Goal: Task Accomplishment & Management: Use online tool/utility

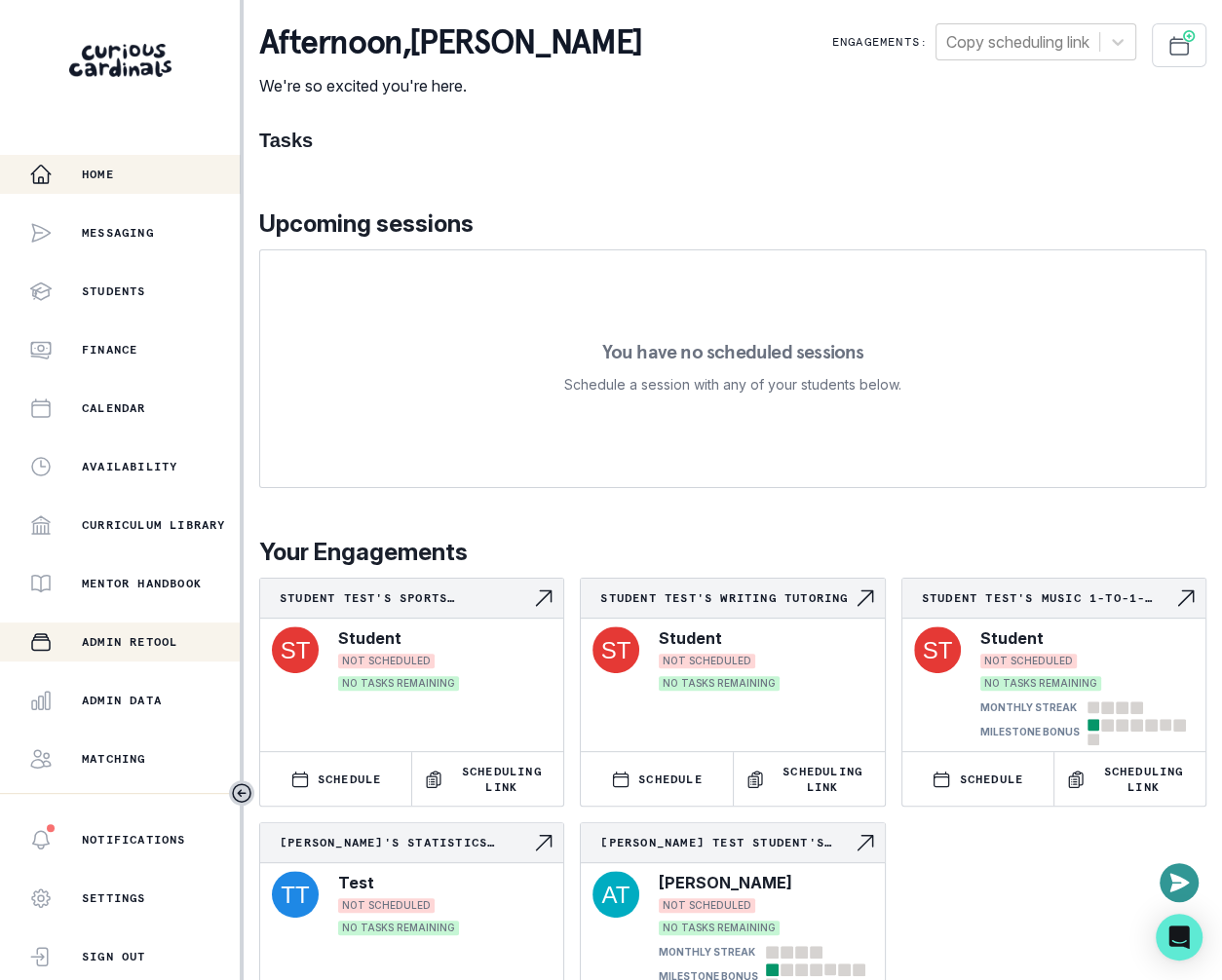
scroll to position [102, 0]
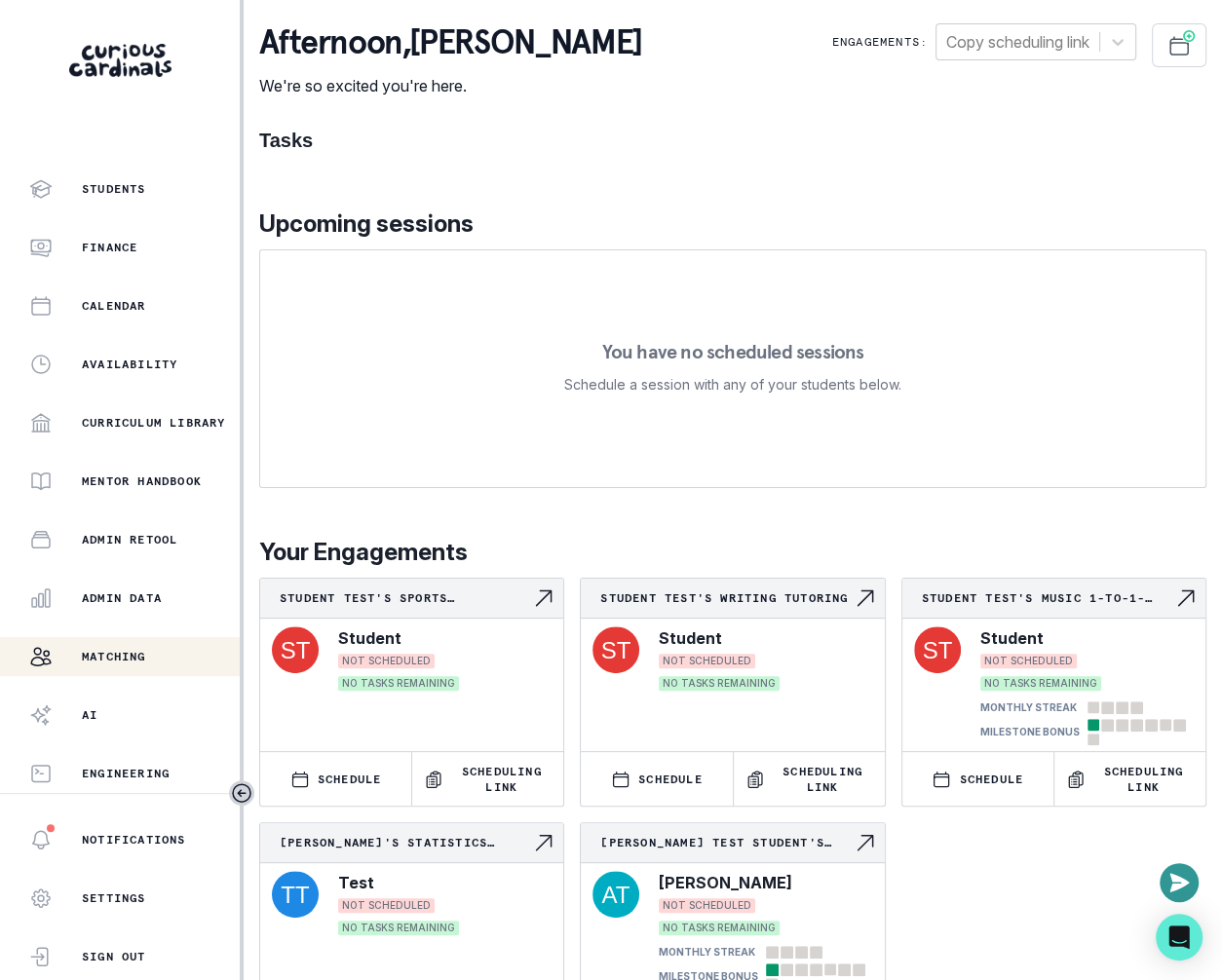
click at [87, 668] on button "Matching" at bounding box center [119, 656] width 240 height 39
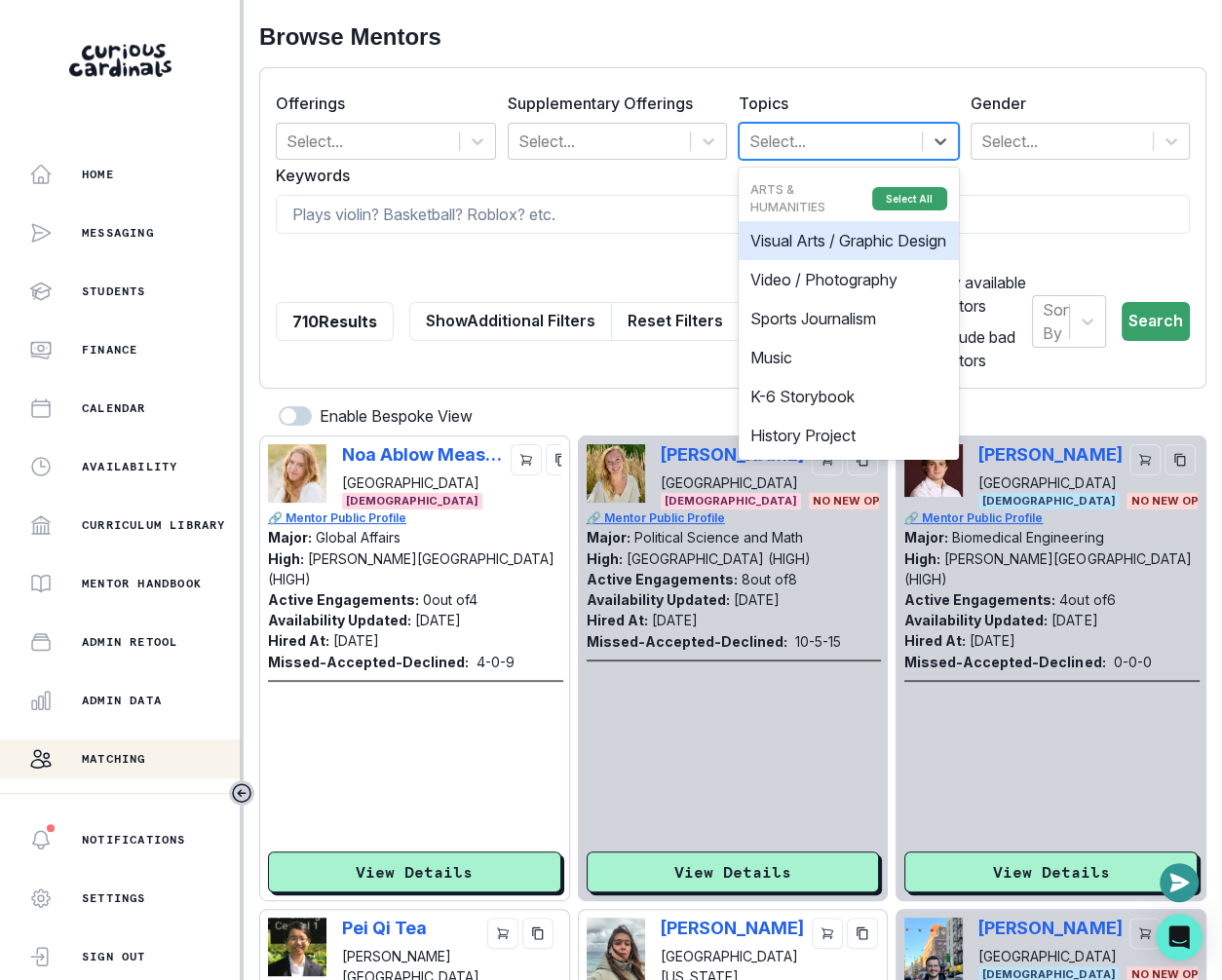
click at [826, 147] on div at bounding box center [831, 140] width 163 height 27
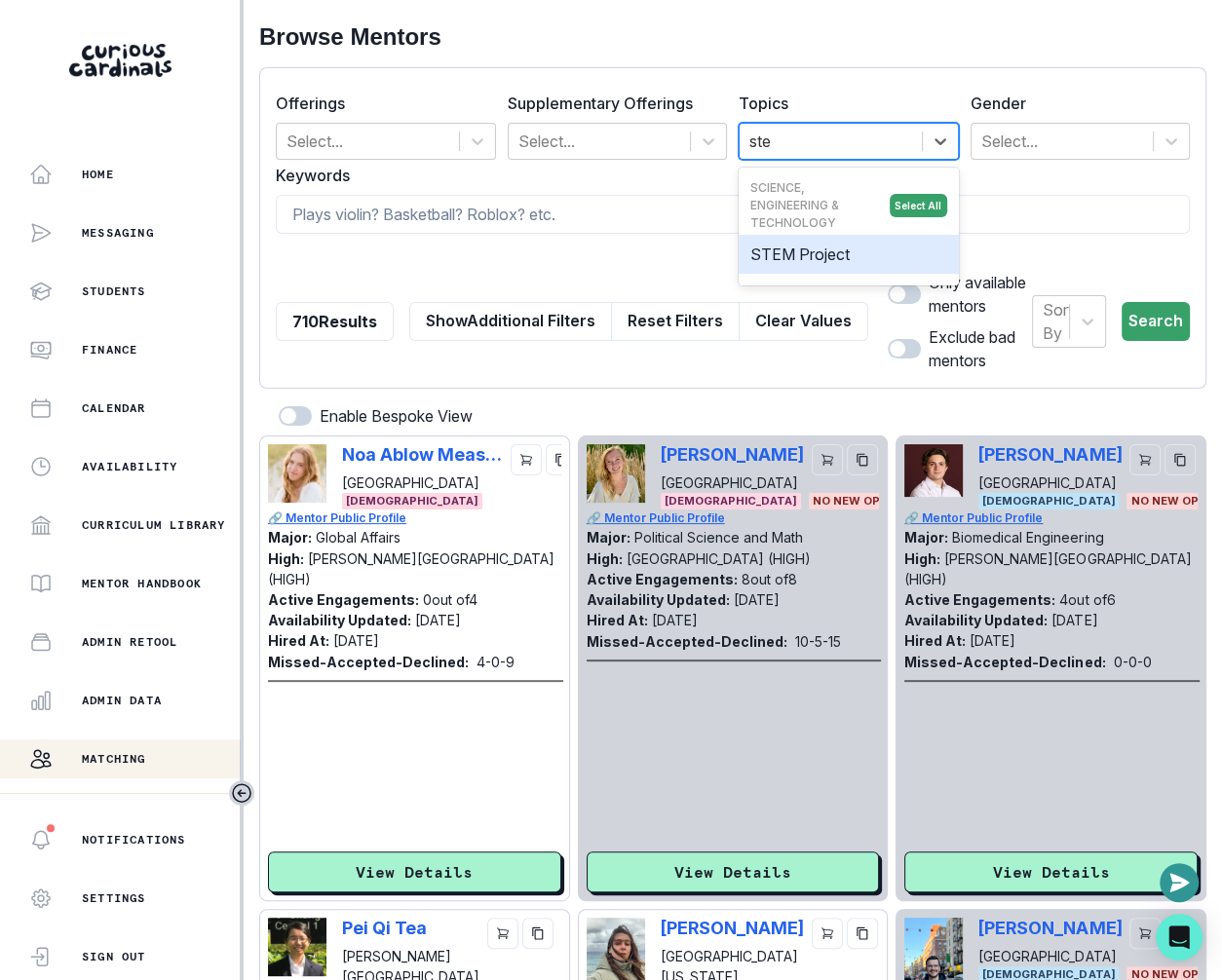
type input "stem"
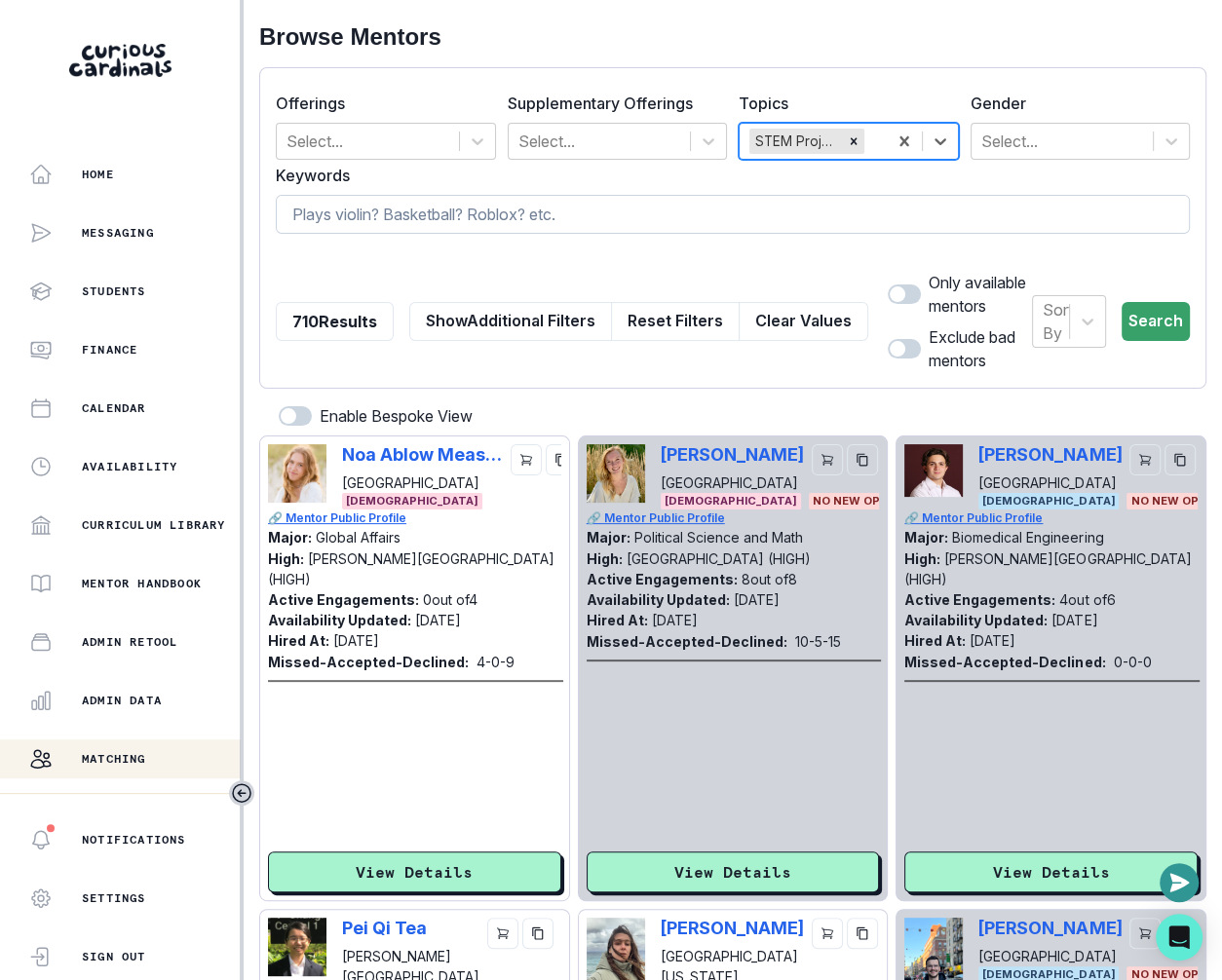
click at [692, 231] on input at bounding box center [732, 214] width 914 height 39
type input "music"
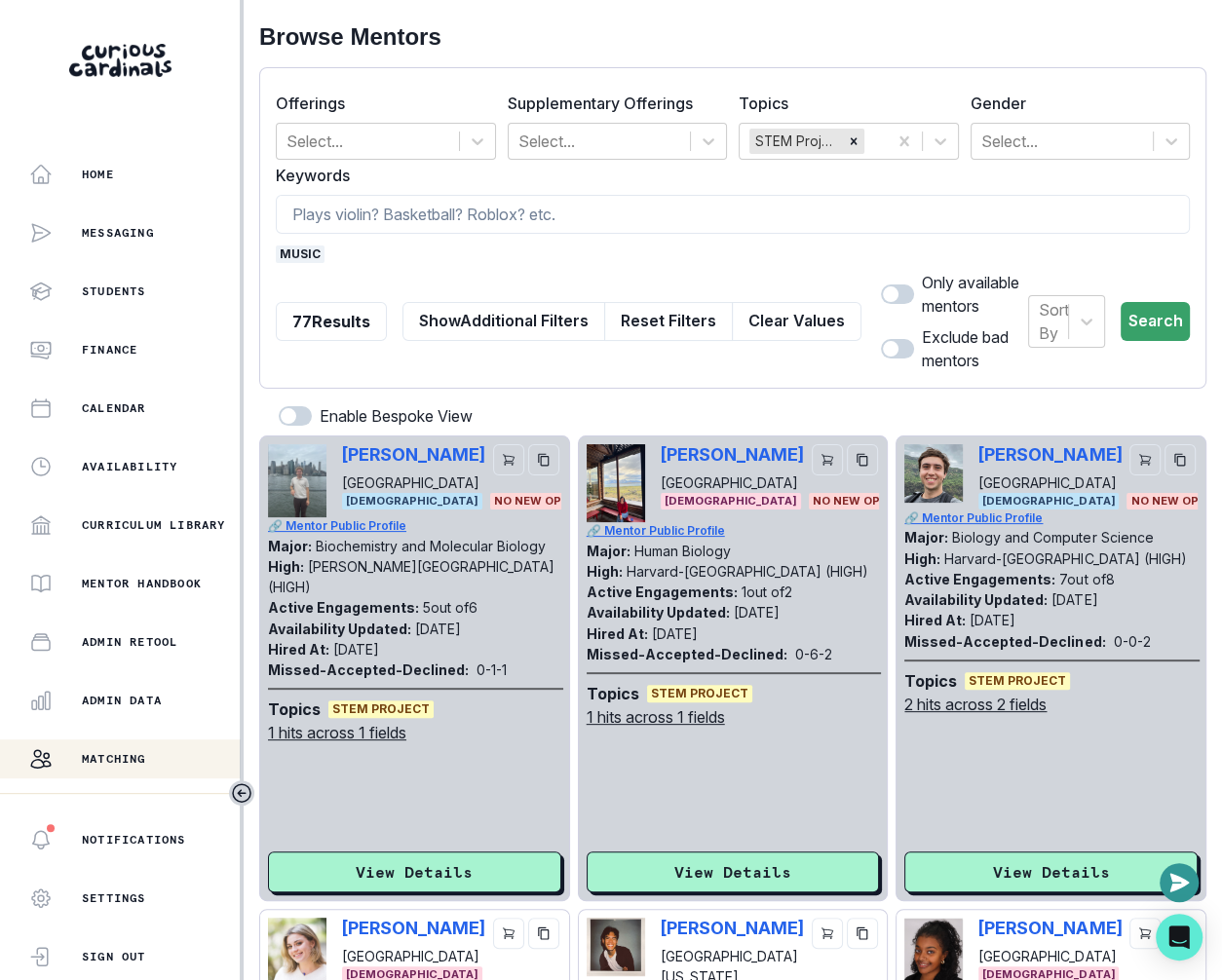
click at [881, 287] on span at bounding box center [897, 294] width 33 height 20
click at [880, 284] on input "checkbox" at bounding box center [880, 283] width 1 height 1
checkbox input "true"
click at [1152, 315] on button "Search" at bounding box center [1155, 321] width 70 height 39
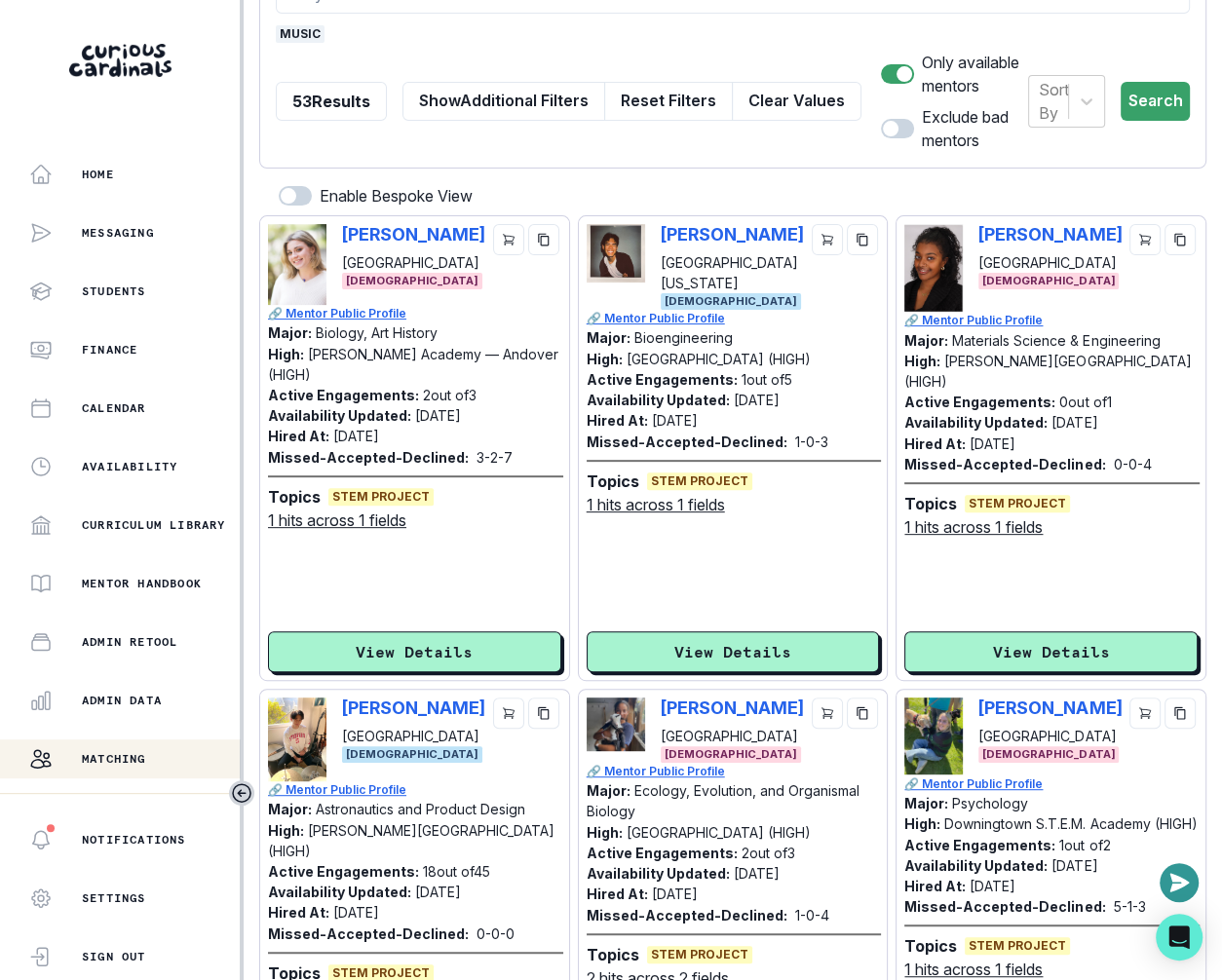
scroll to position [234, 0]
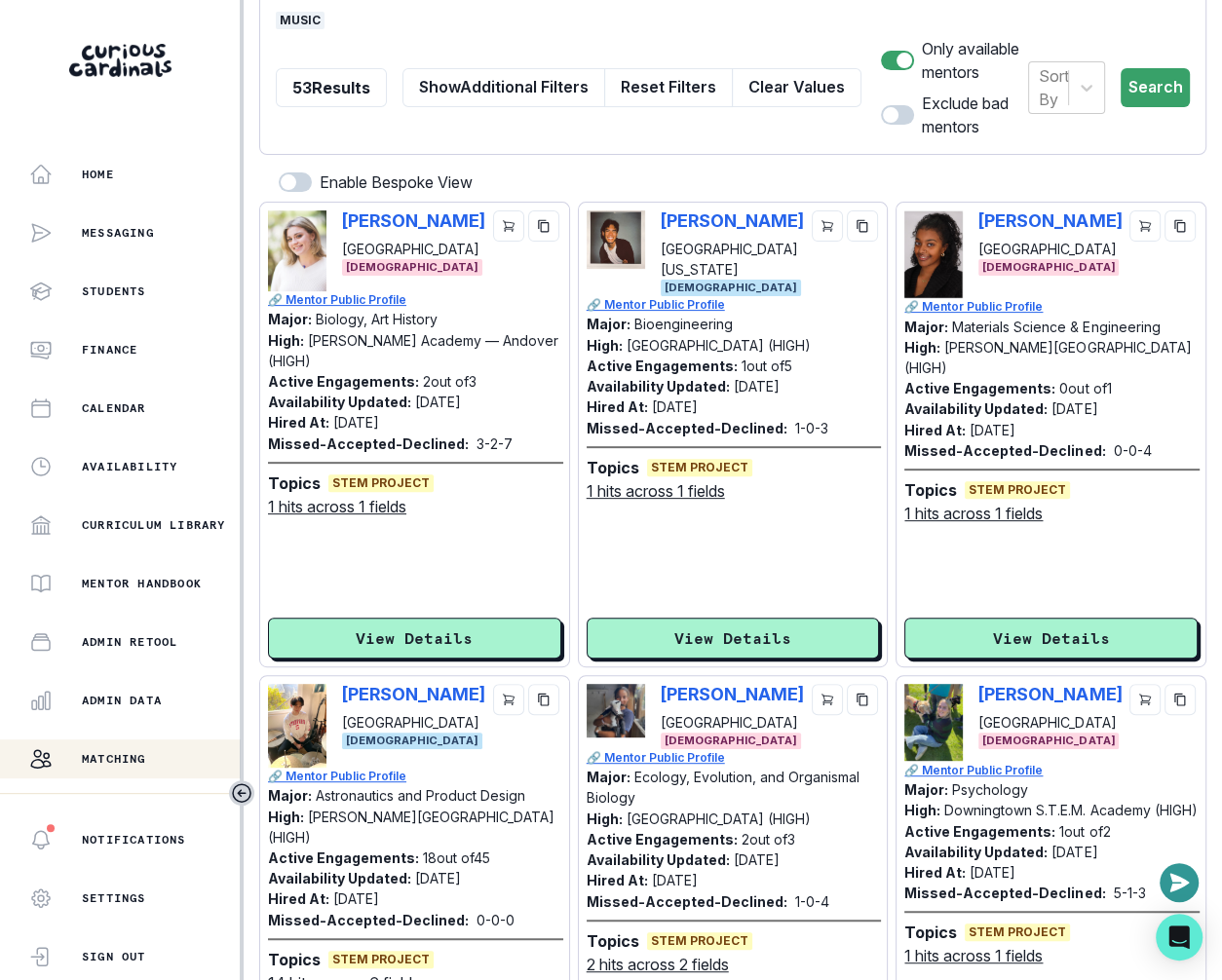
click at [655, 224] on div "[PERSON_NAME] [GEOGRAPHIC_DATA][US_STATE] [DEMOGRAPHIC_DATA]" at bounding box center [733, 253] width 293 height 85
copy p "[PERSON_NAME]"
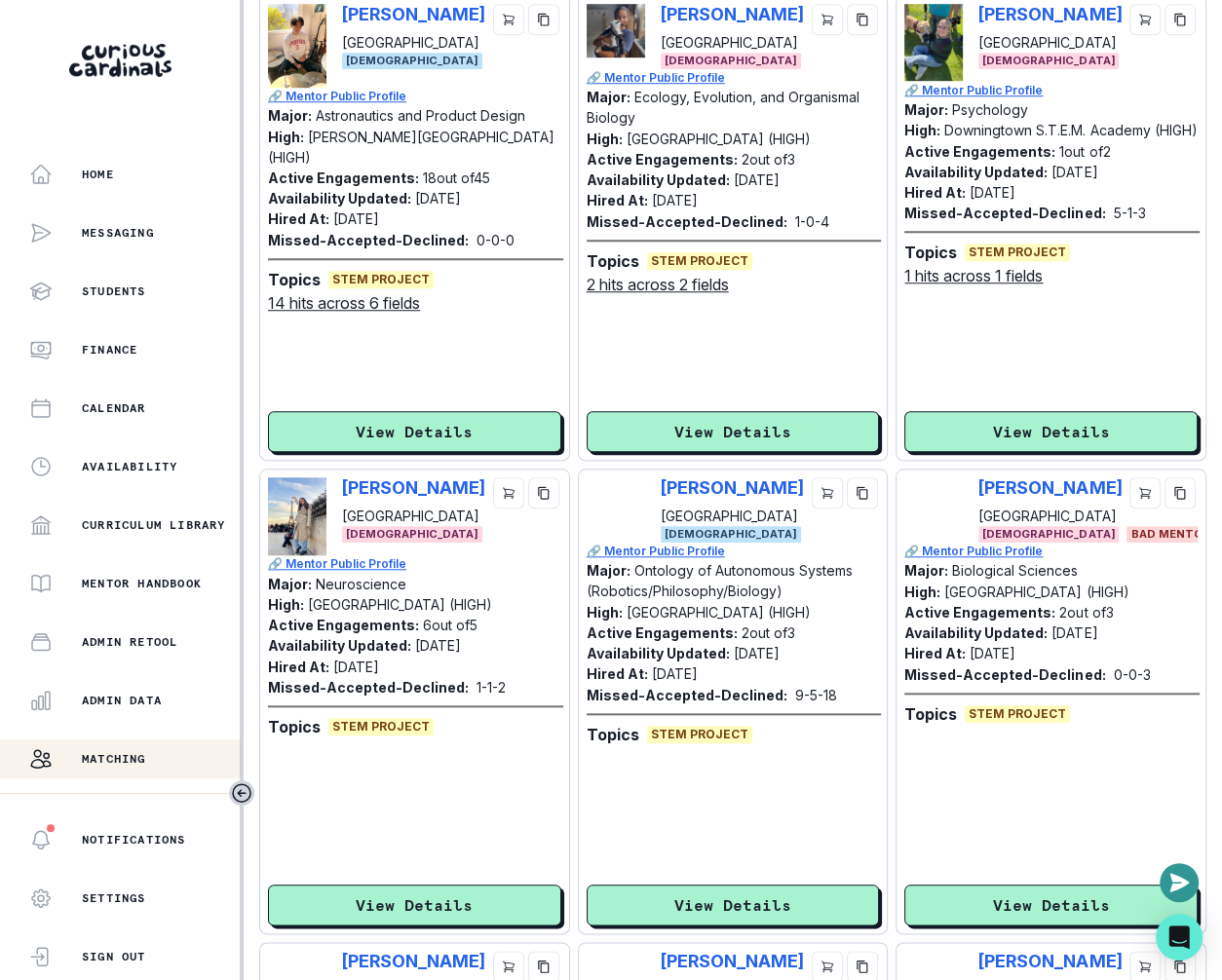
scroll to position [0, 0]
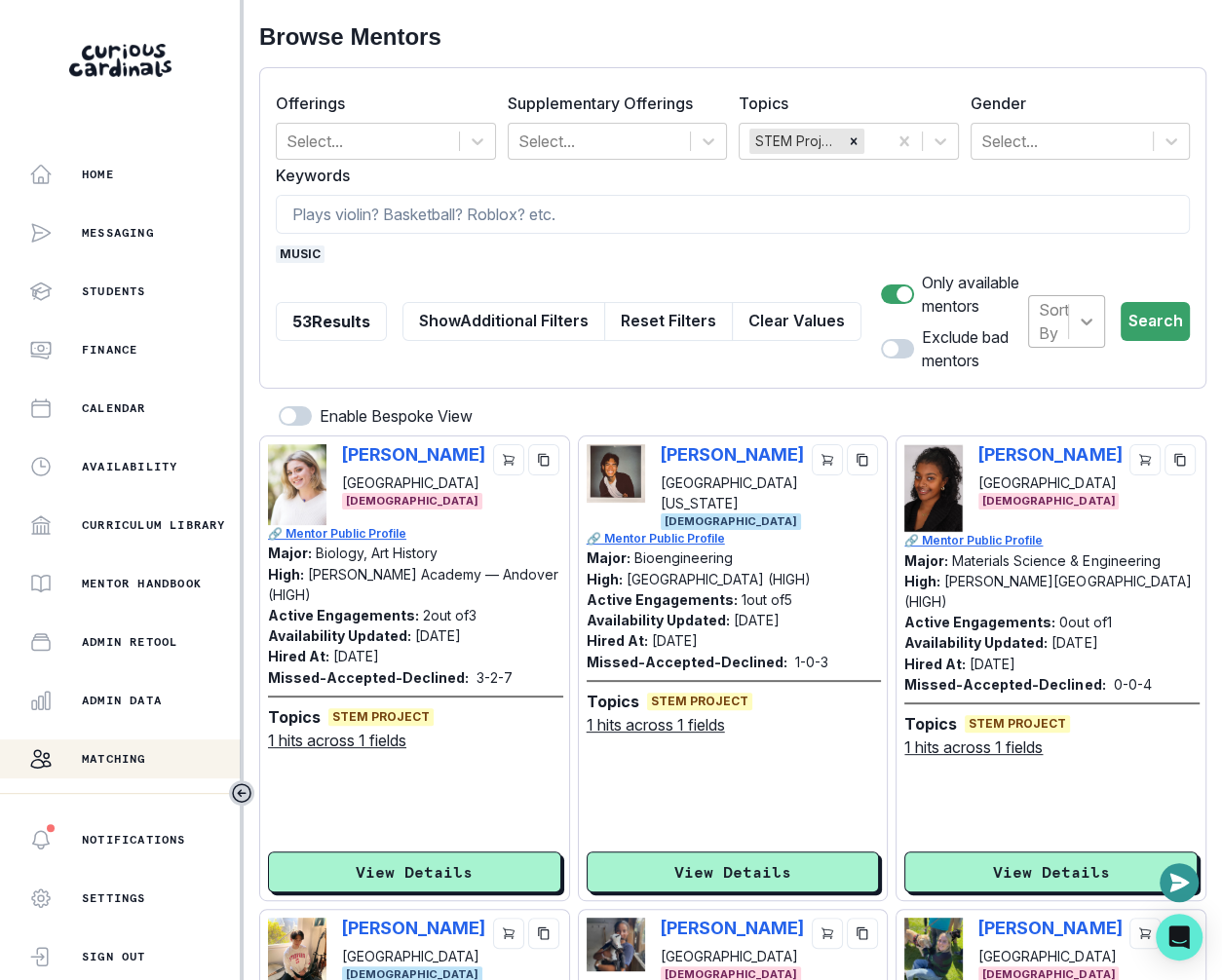
click at [1069, 326] on div at bounding box center [1086, 321] width 35 height 35
click at [1058, 388] on div "Hired at" at bounding box center [1066, 391] width 77 height 63
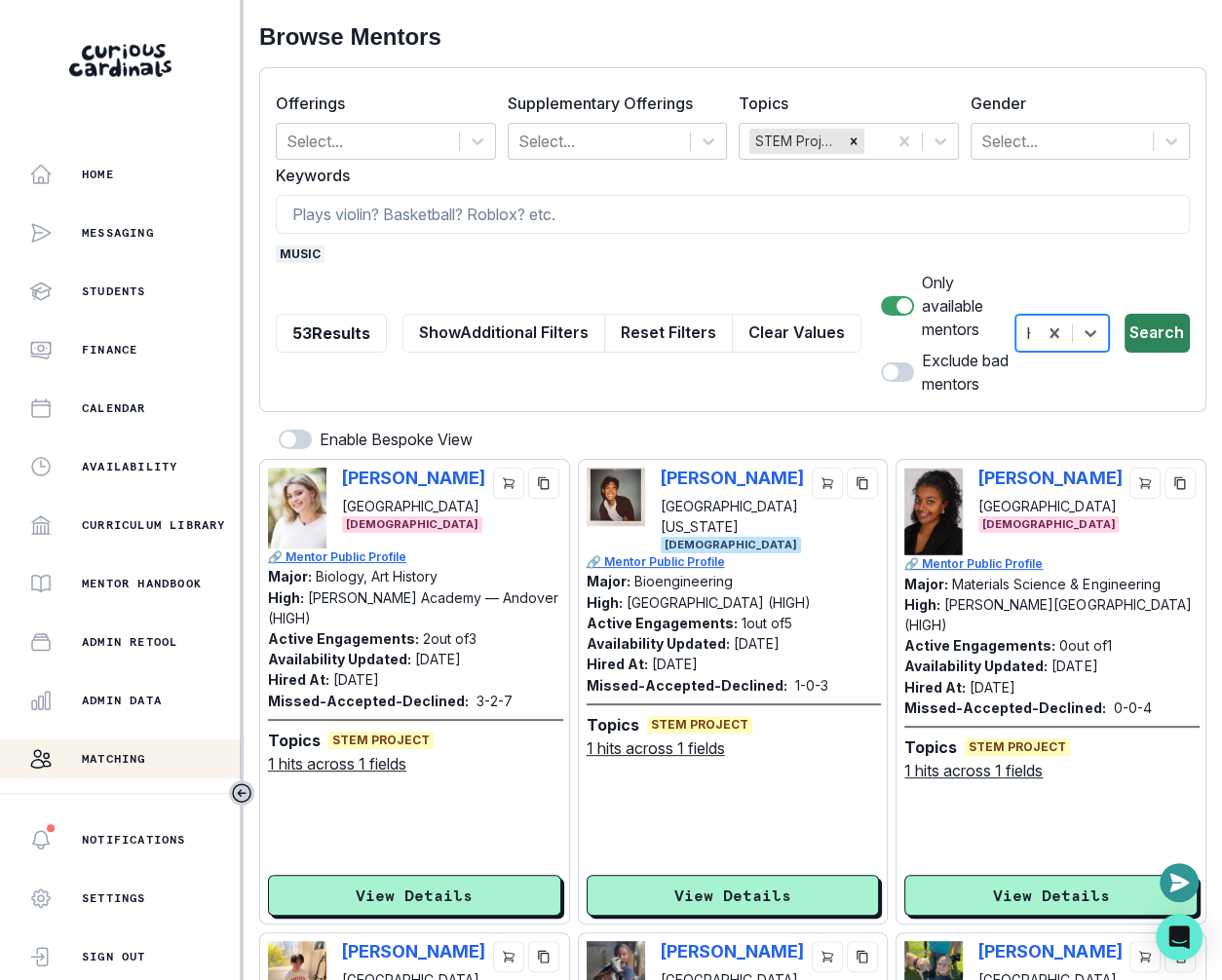
click at [1170, 336] on button "Search" at bounding box center [1157, 333] width 66 height 39
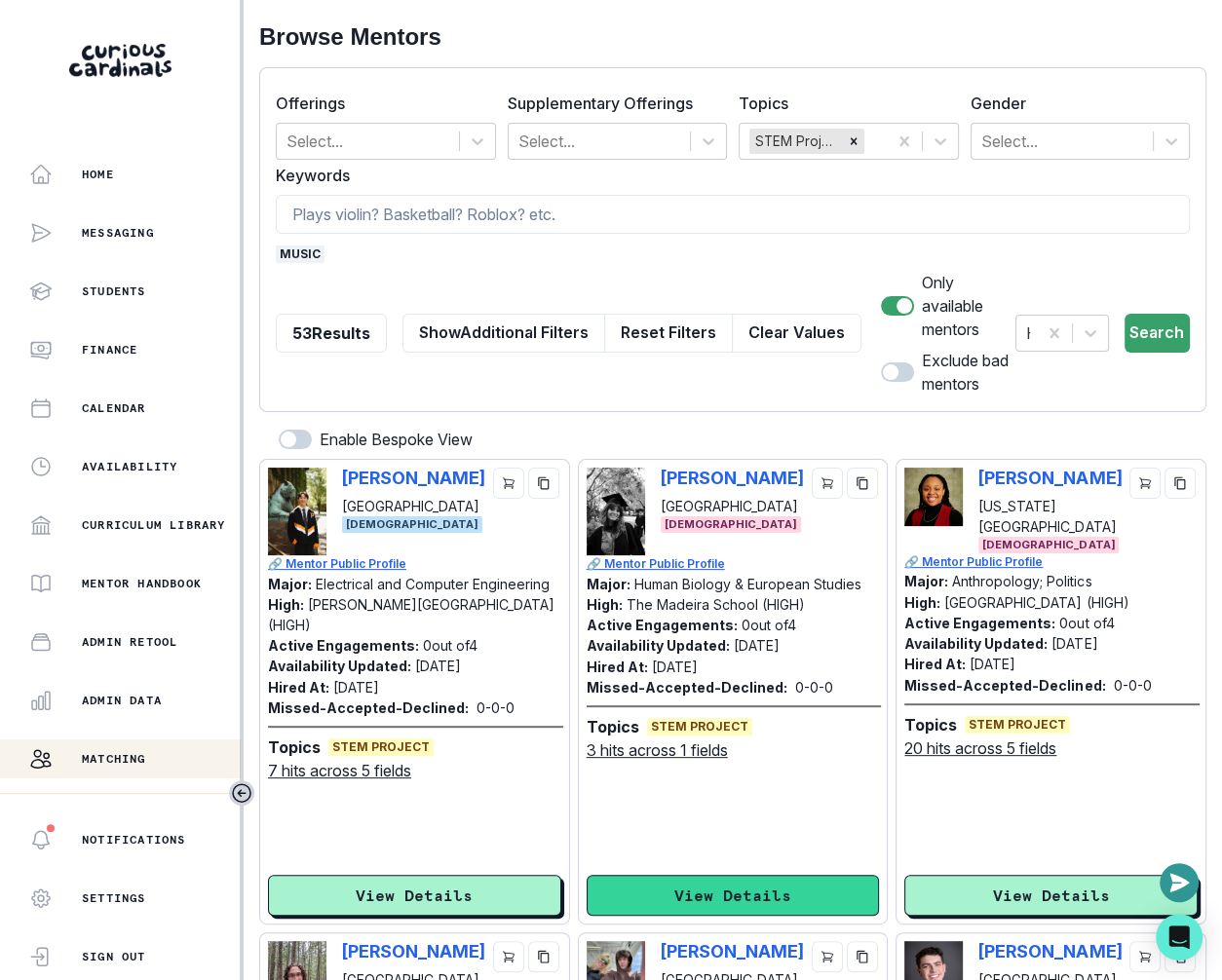
click at [732, 875] on button "View Details" at bounding box center [733, 895] width 293 height 41
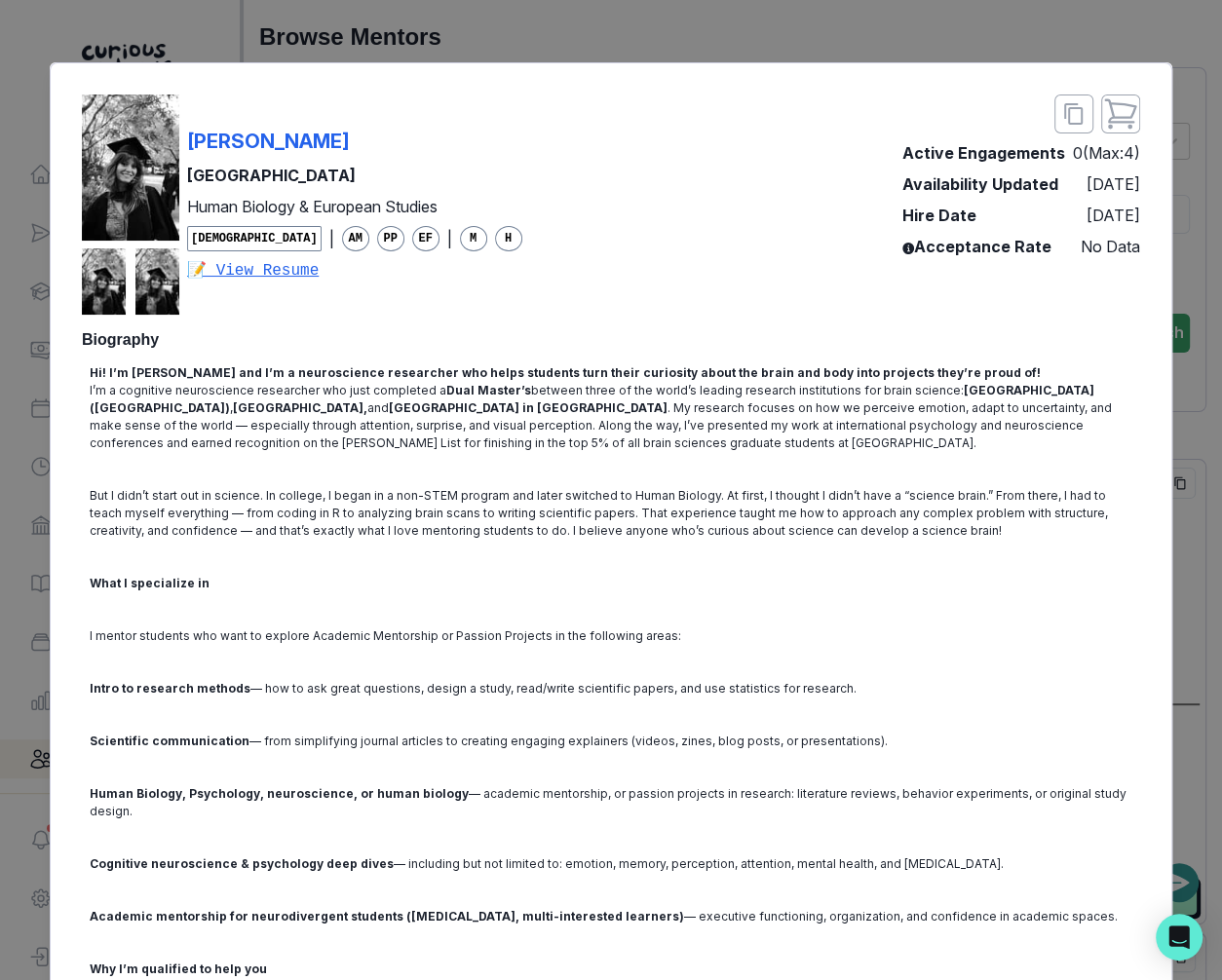
click at [1184, 522] on div "[PERSON_NAME] University of Toronto Human Biology & European Studies [DEMOGRAPH…" at bounding box center [611, 490] width 1222 height 980
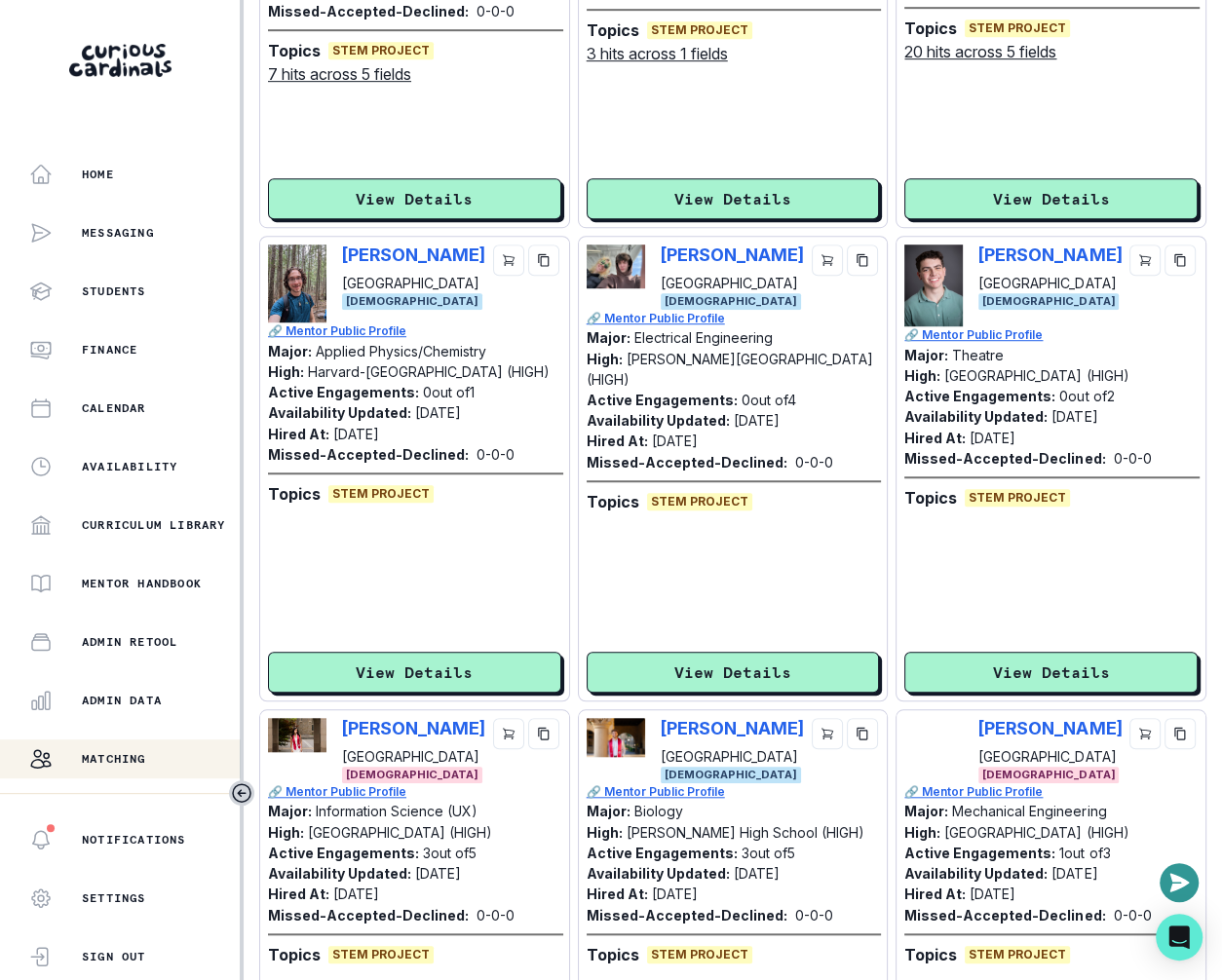
scroll to position [703, 0]
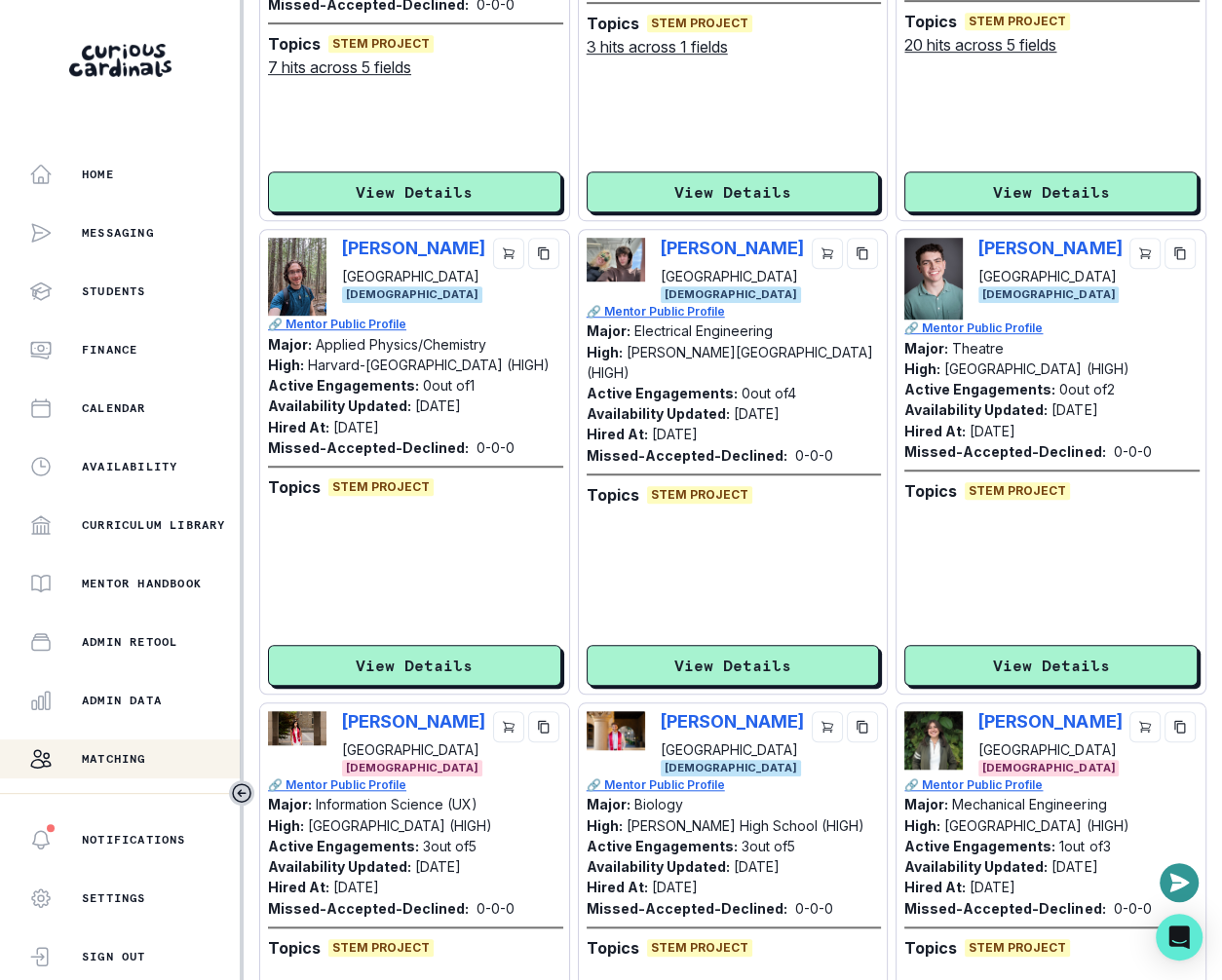
click at [976, 711] on div "[PERSON_NAME] [GEOGRAPHIC_DATA] [DEMOGRAPHIC_DATA]" at bounding box center [1050, 743] width 293 height 66
copy p "[PERSON_NAME]"
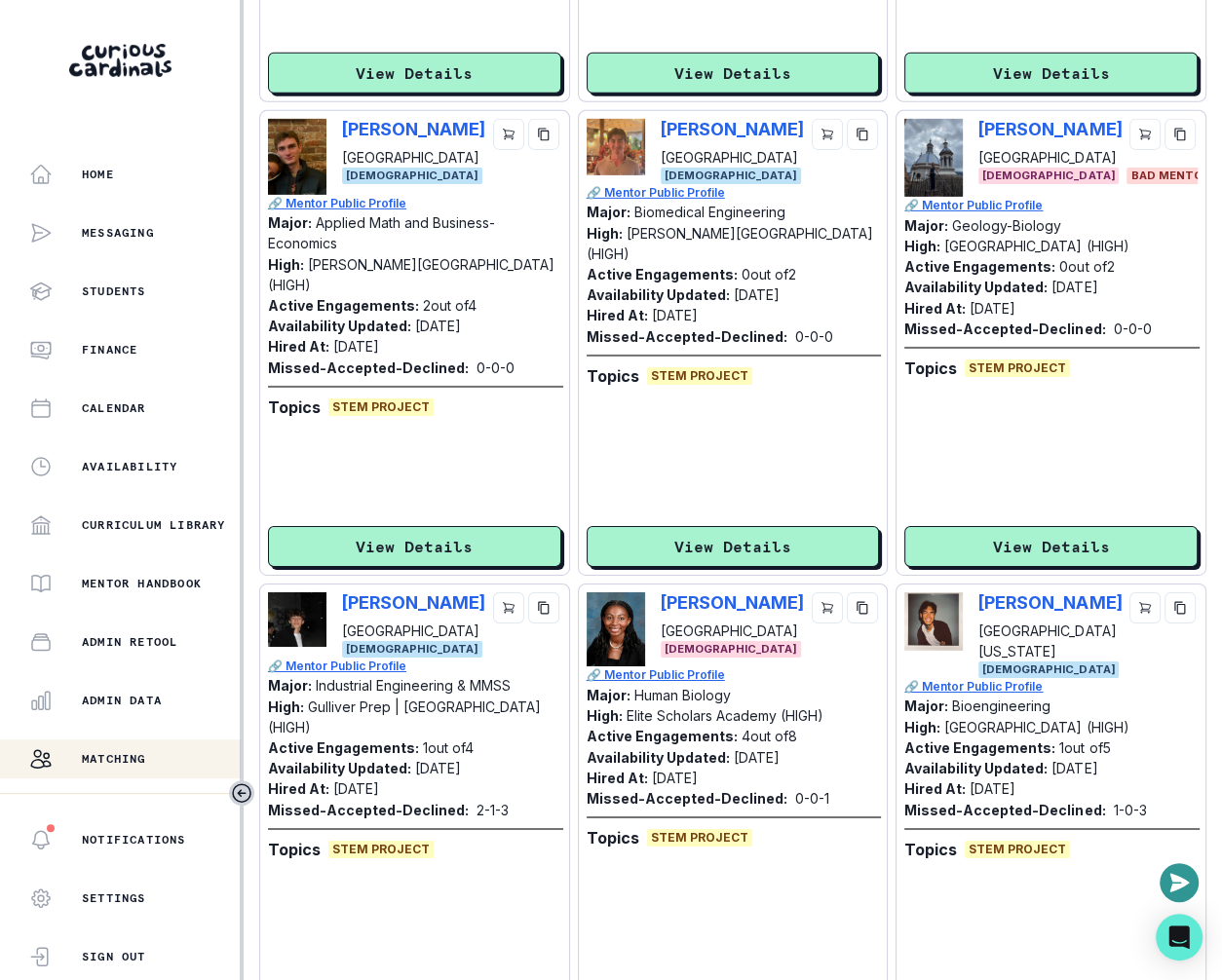
scroll to position [4248, 0]
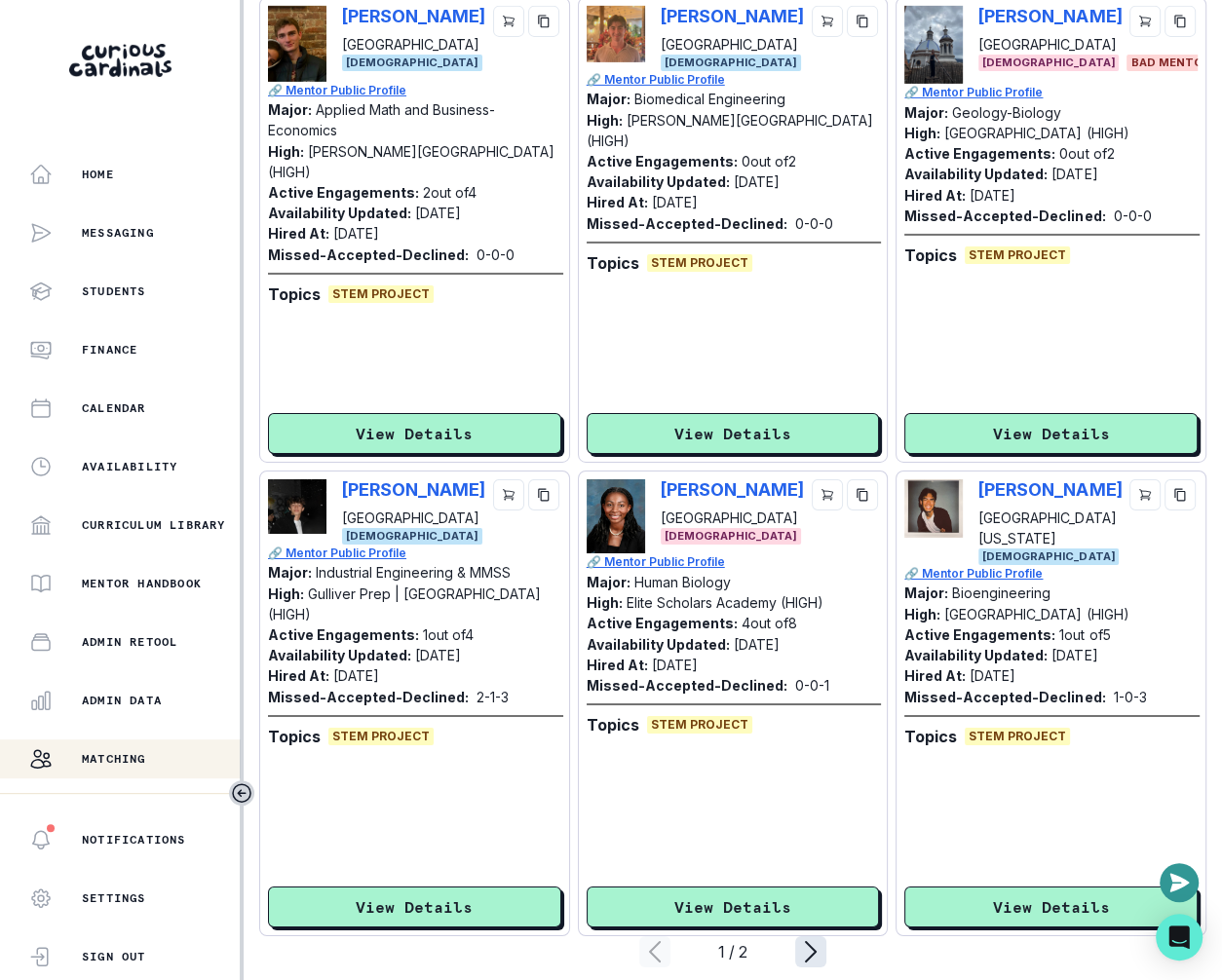
click at [804, 936] on icon "page right" at bounding box center [810, 951] width 31 height 31
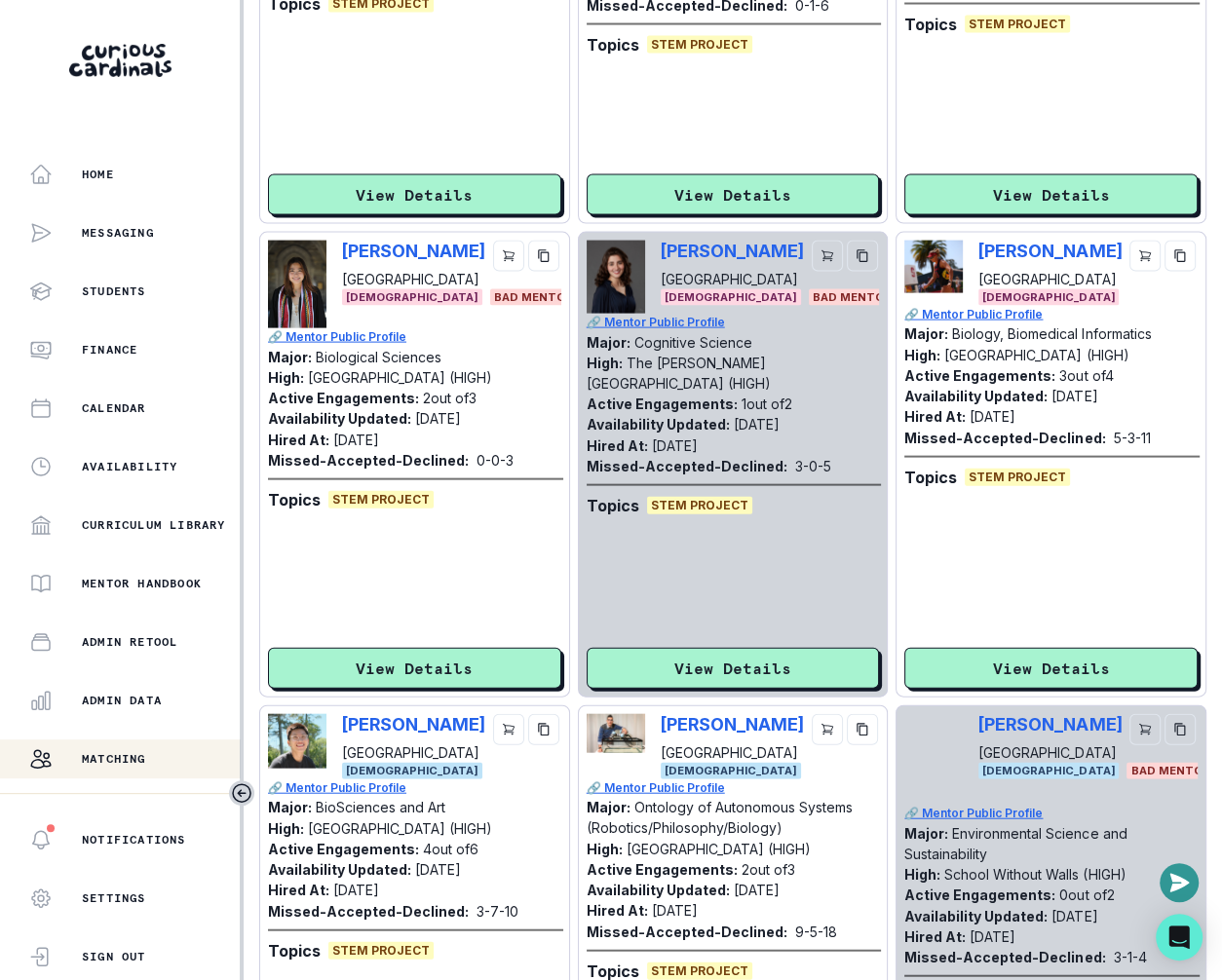
scroll to position [3302, 0]
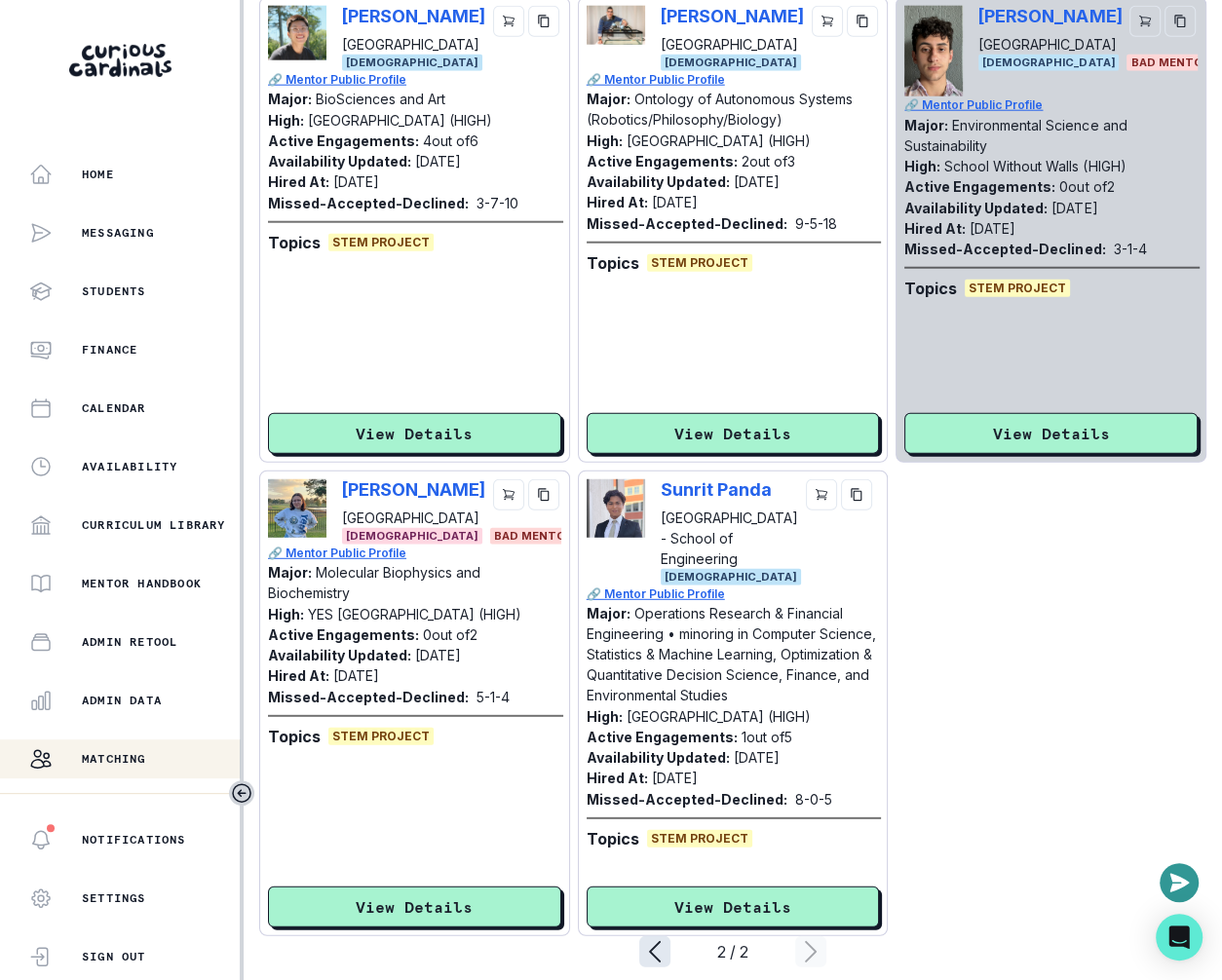
click at [664, 936] on icon "page left" at bounding box center [654, 951] width 31 height 31
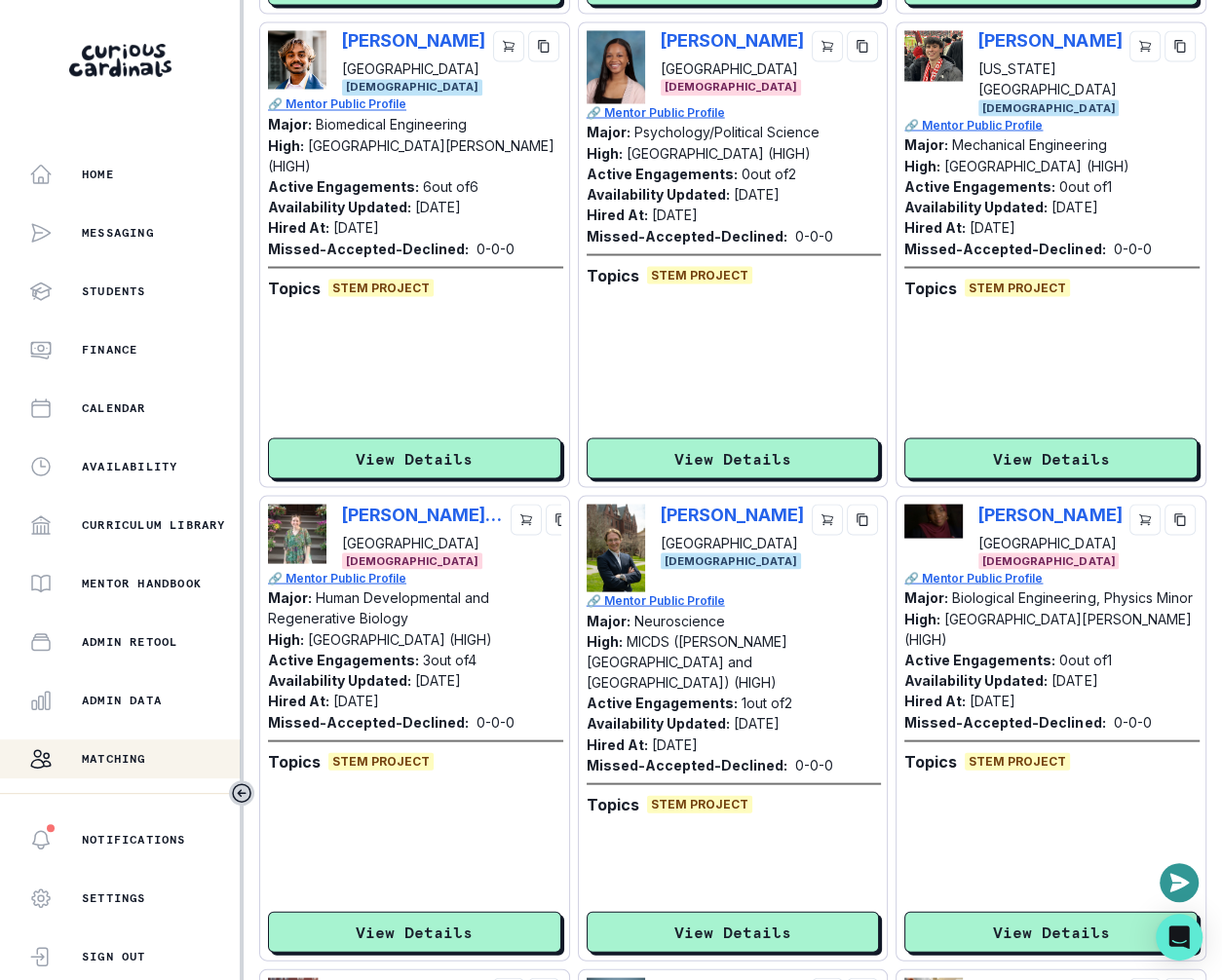
scroll to position [0, 0]
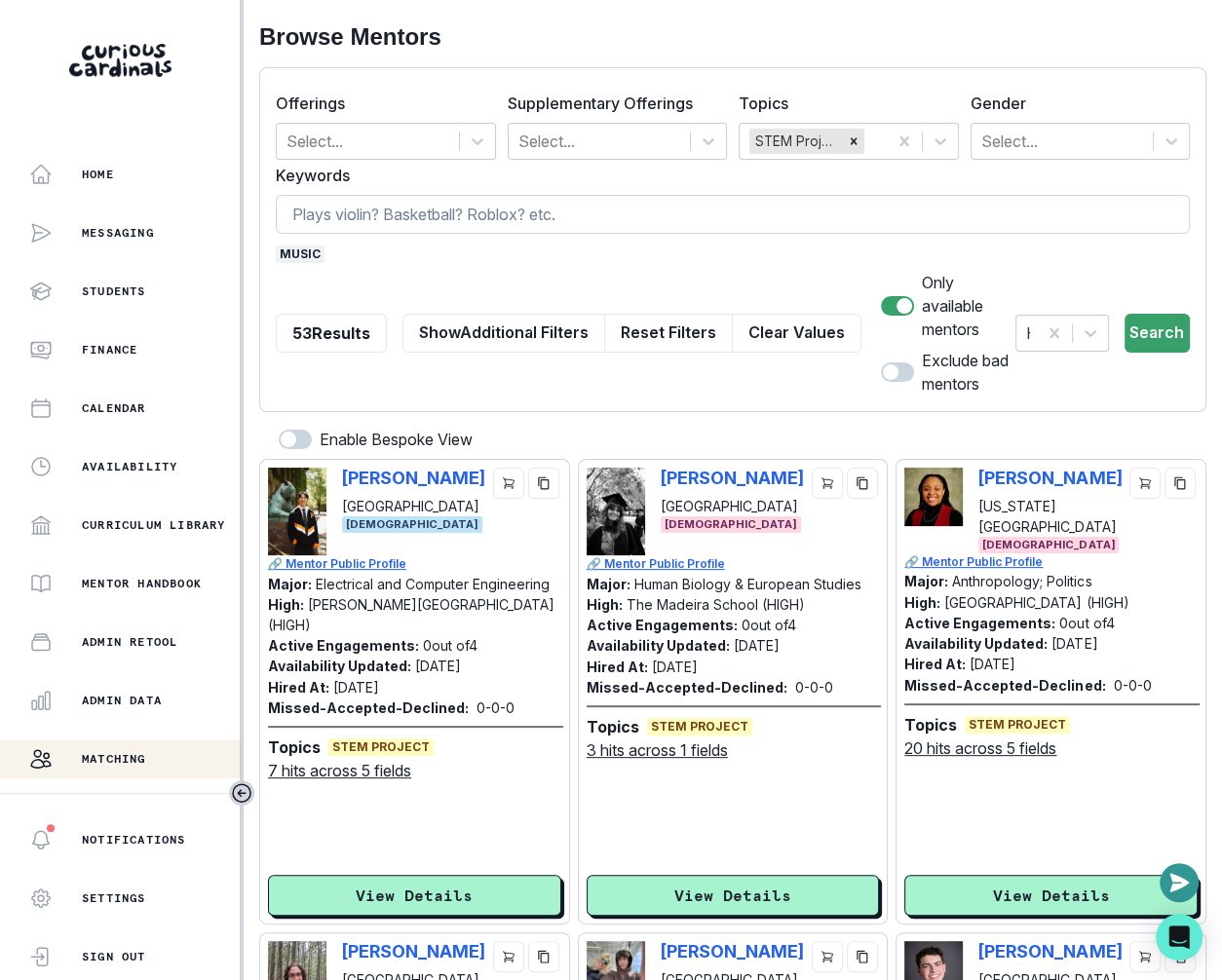
click at [508, 204] on input at bounding box center [732, 214] width 914 height 39
type input "train"
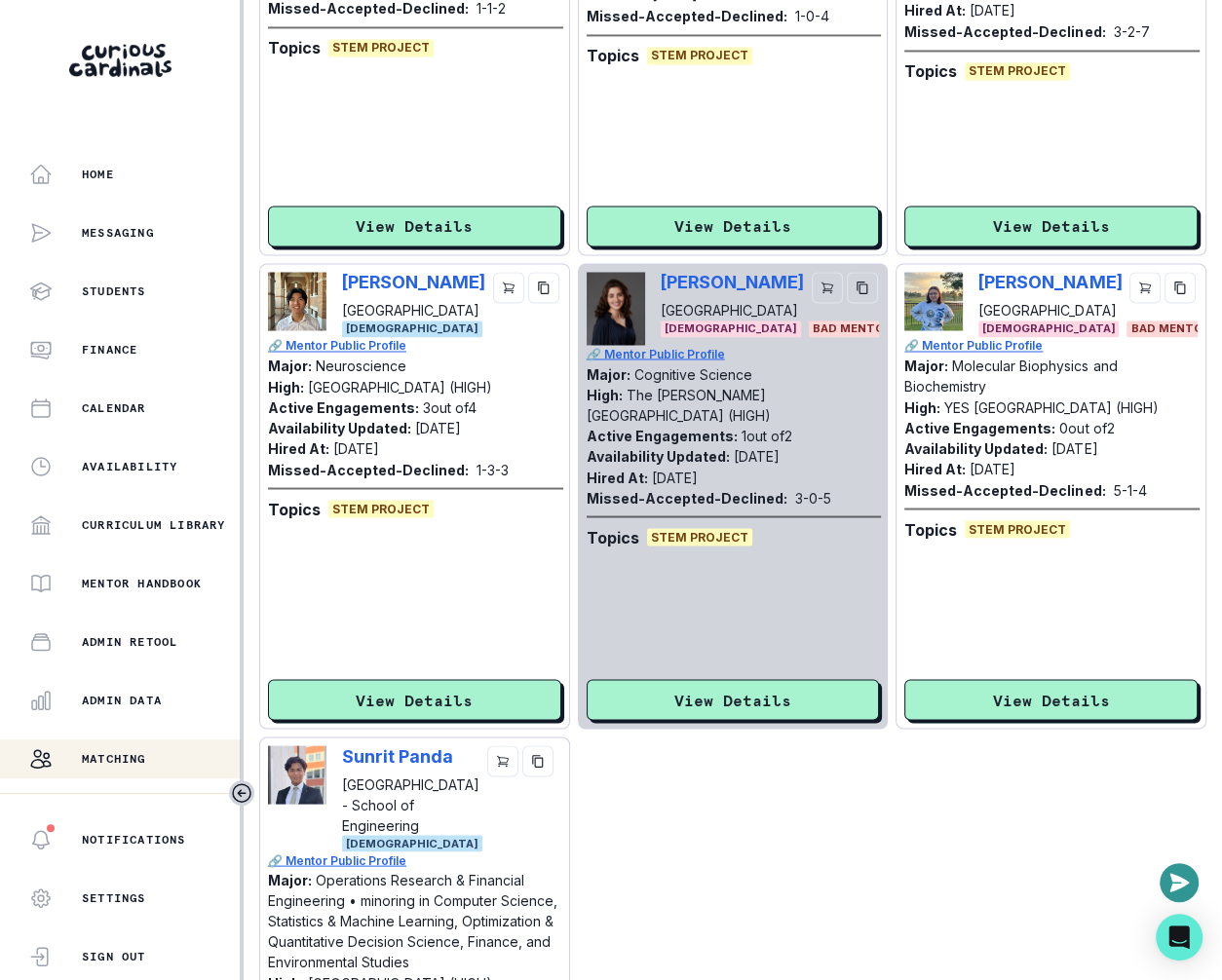
scroll to position [2260, 0]
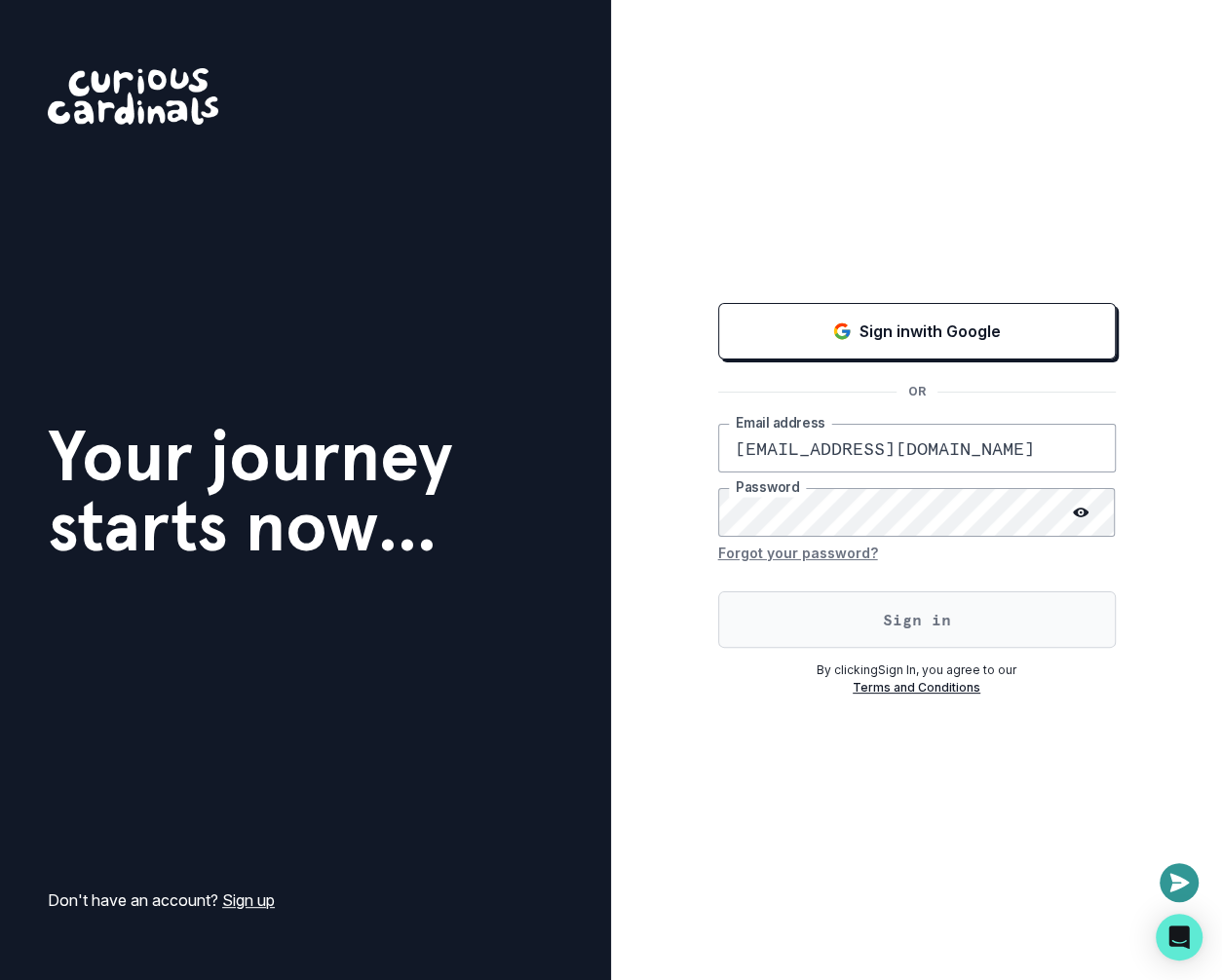
click at [892, 643] on button "Sign in" at bounding box center [917, 619] width 398 height 57
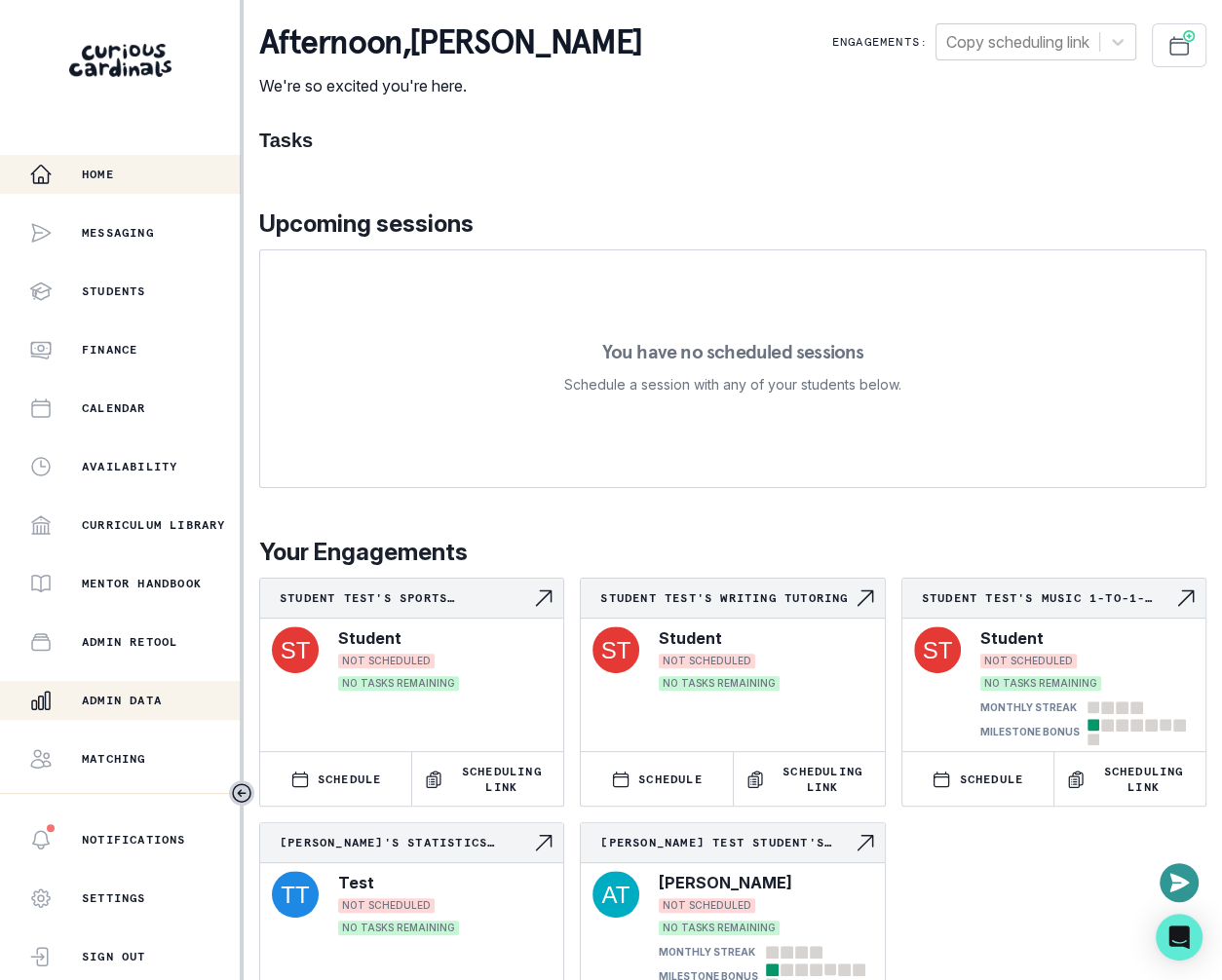
scroll to position [102, 0]
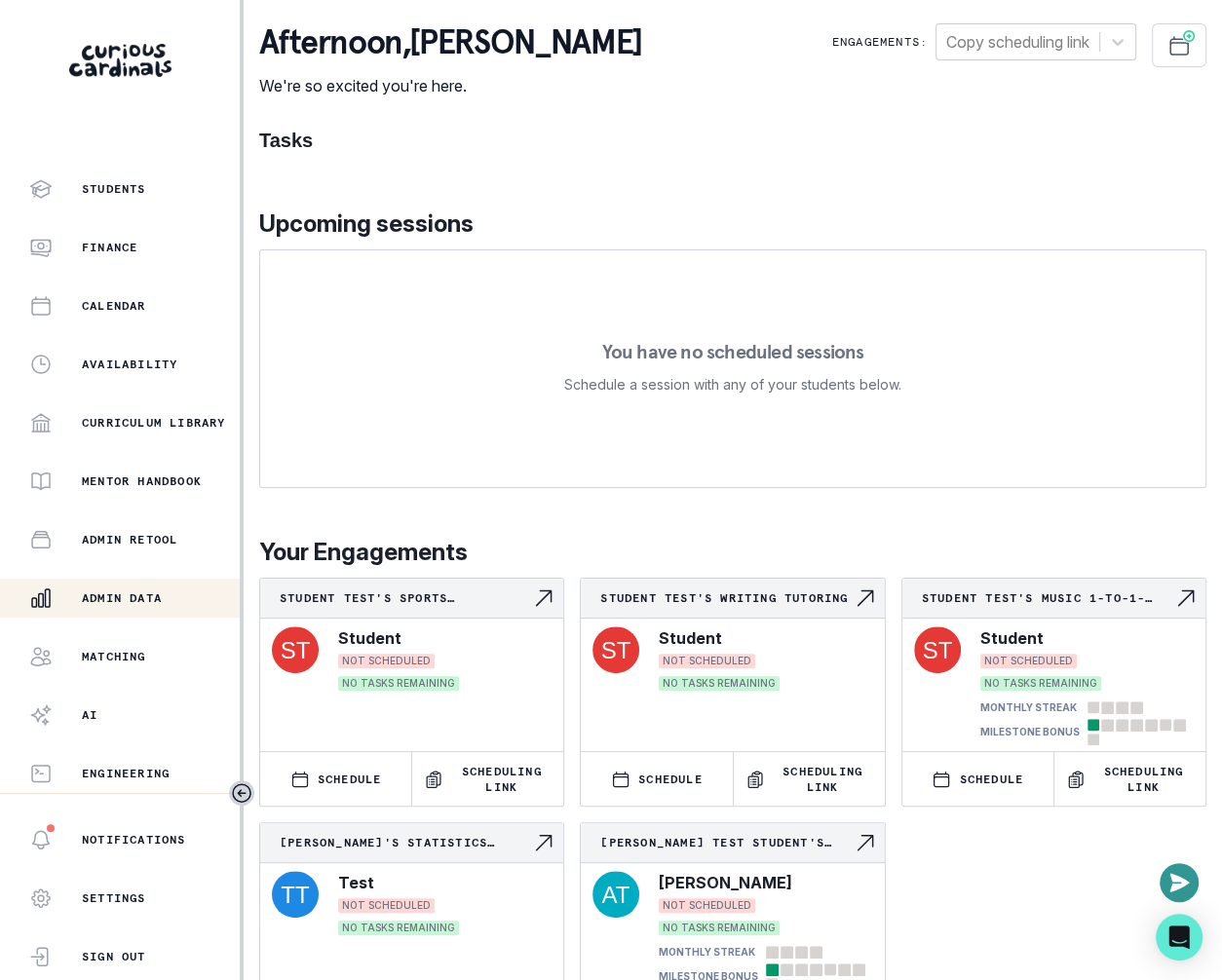
click at [140, 611] on button "Admin Data" at bounding box center [119, 597] width 240 height 39
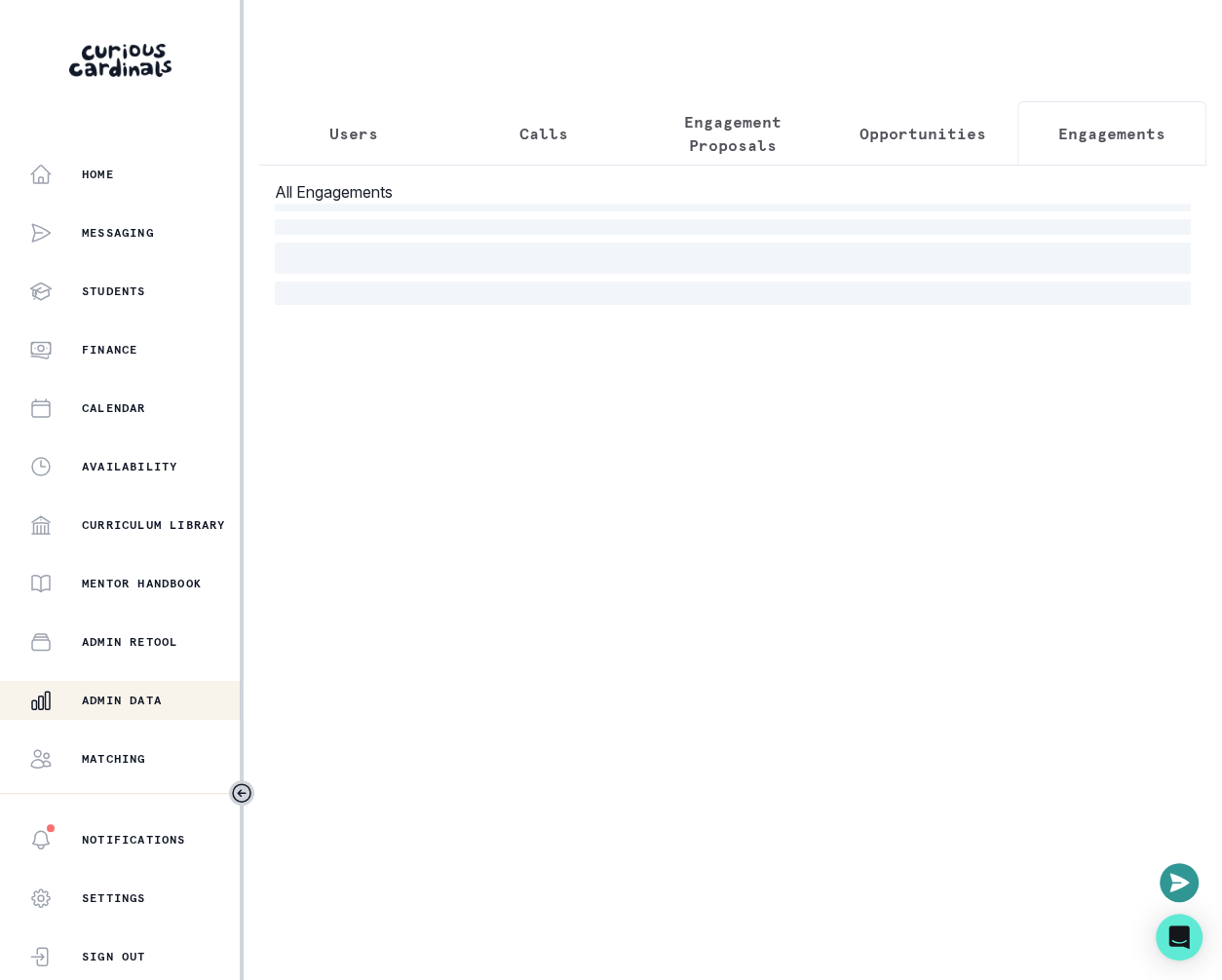
click at [1065, 129] on p "Engagements" at bounding box center [1112, 133] width 107 height 24
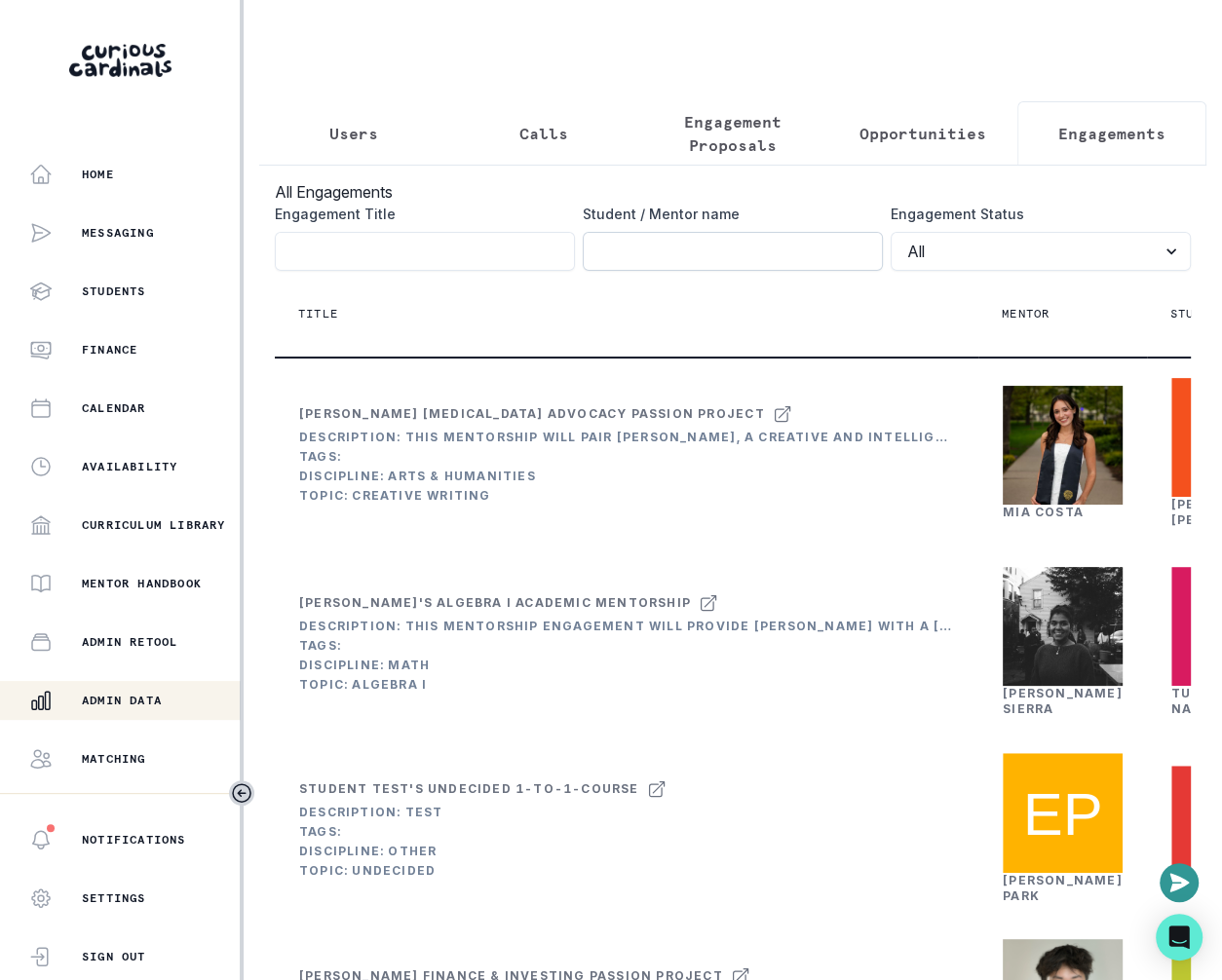
click at [709, 245] on input "Engagement Title" at bounding box center [733, 250] width 300 height 39
type input "[PERSON_NAME]"
click button "submit" at bounding box center [0, 0] width 0 height 0
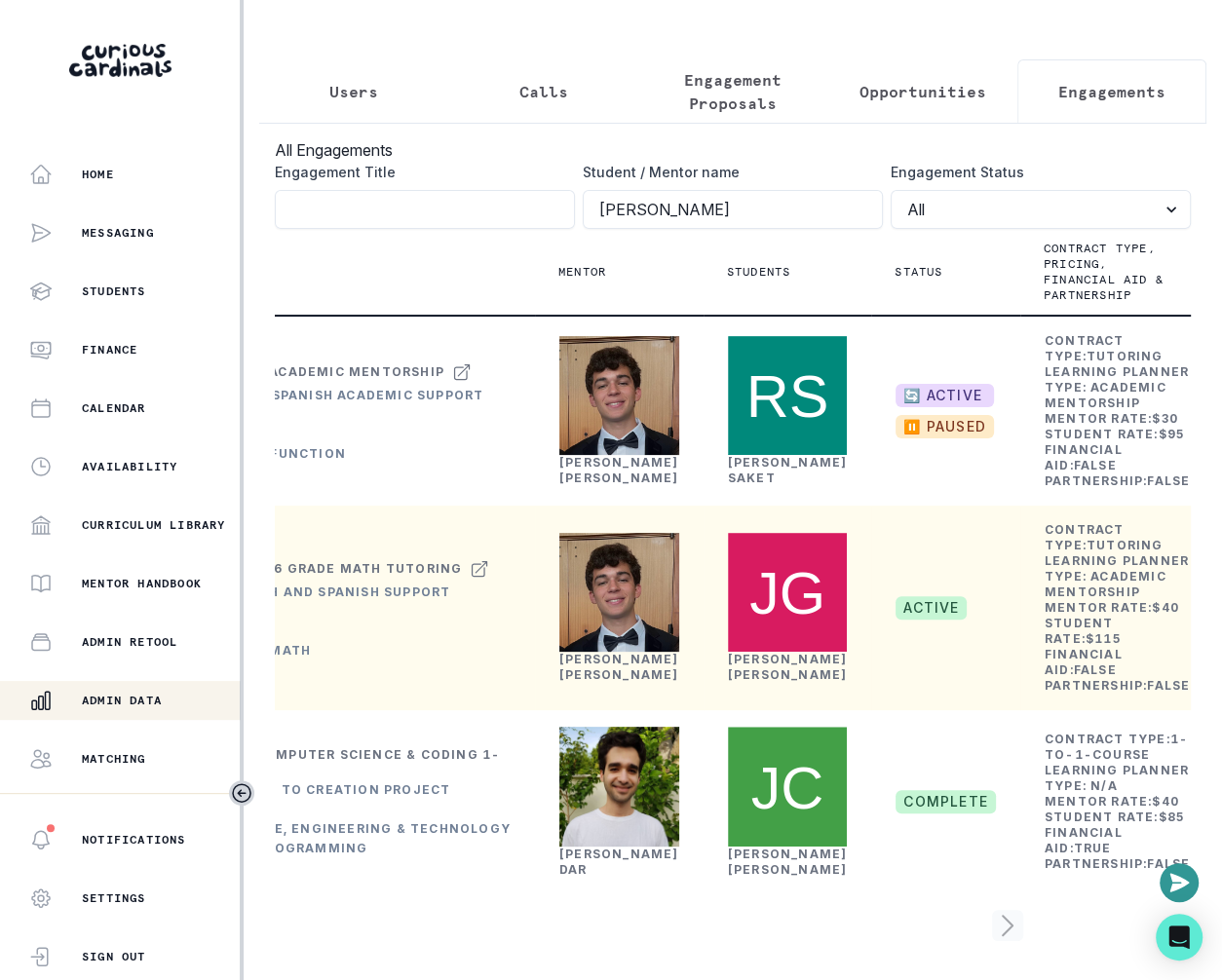
scroll to position [0, 219]
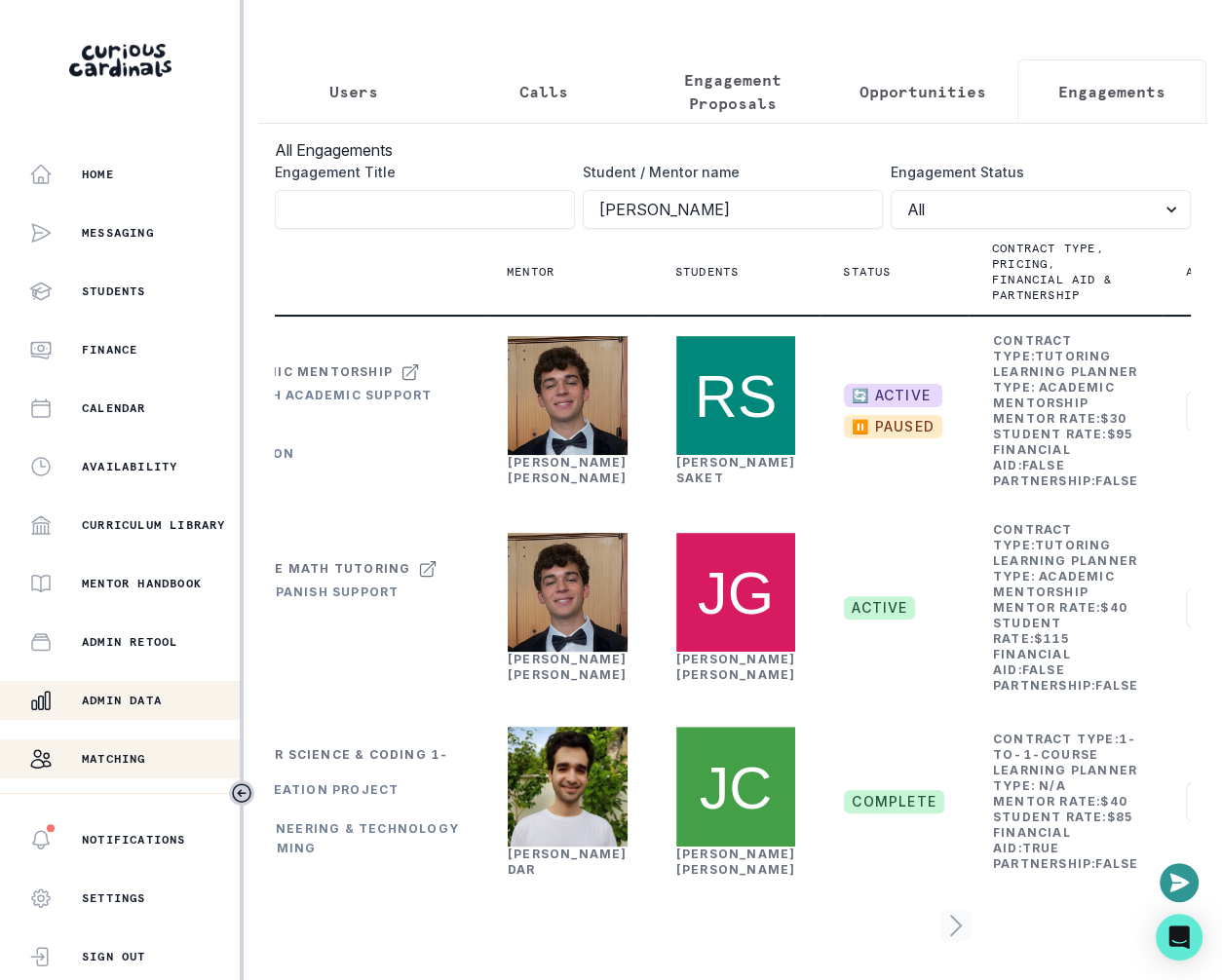
click at [148, 747] on div "Matching" at bounding box center [134, 759] width 211 height 24
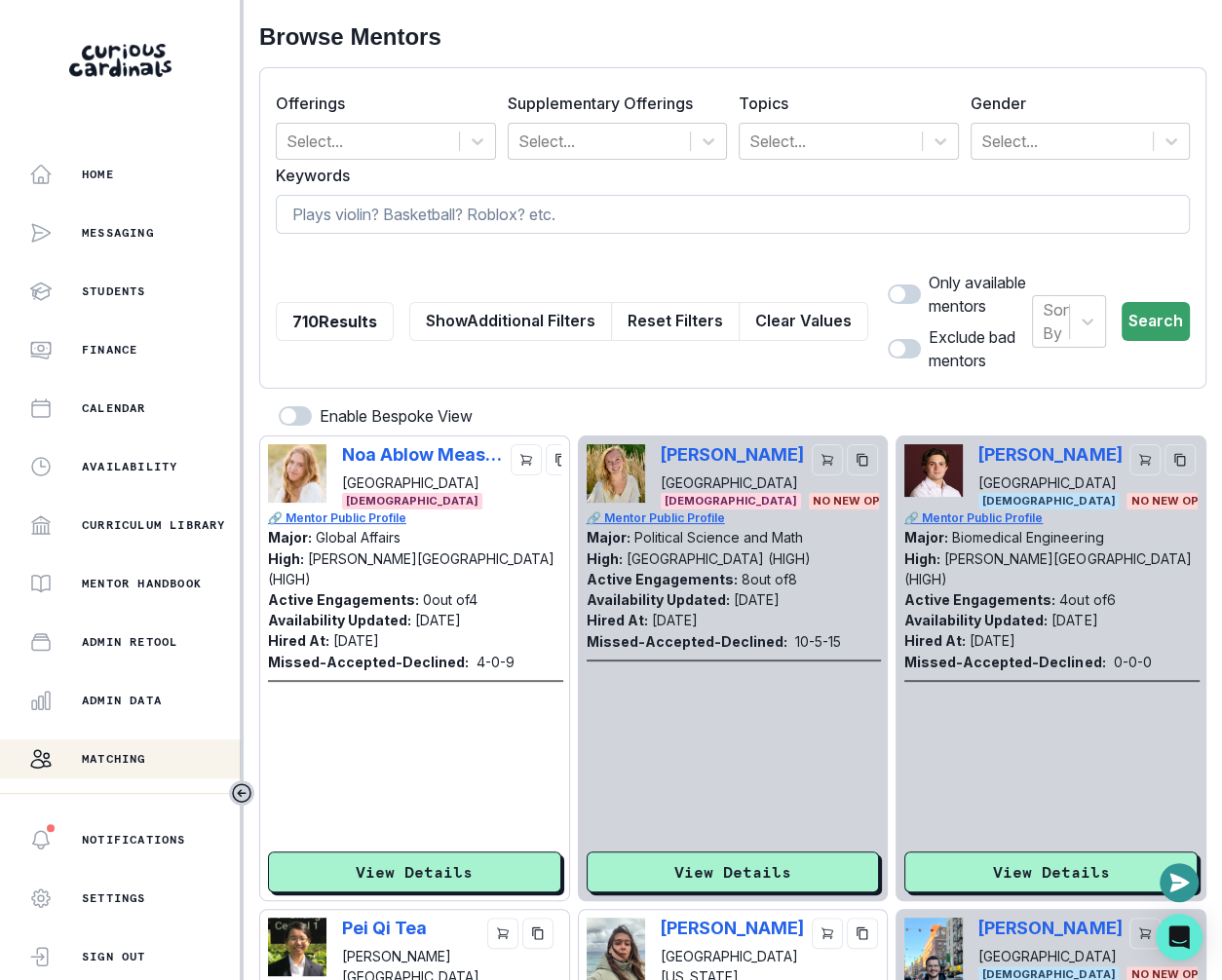
click at [544, 229] on input at bounding box center [732, 214] width 914 height 39
paste input "[PERSON_NAME]"
type input "[PERSON_NAME]"
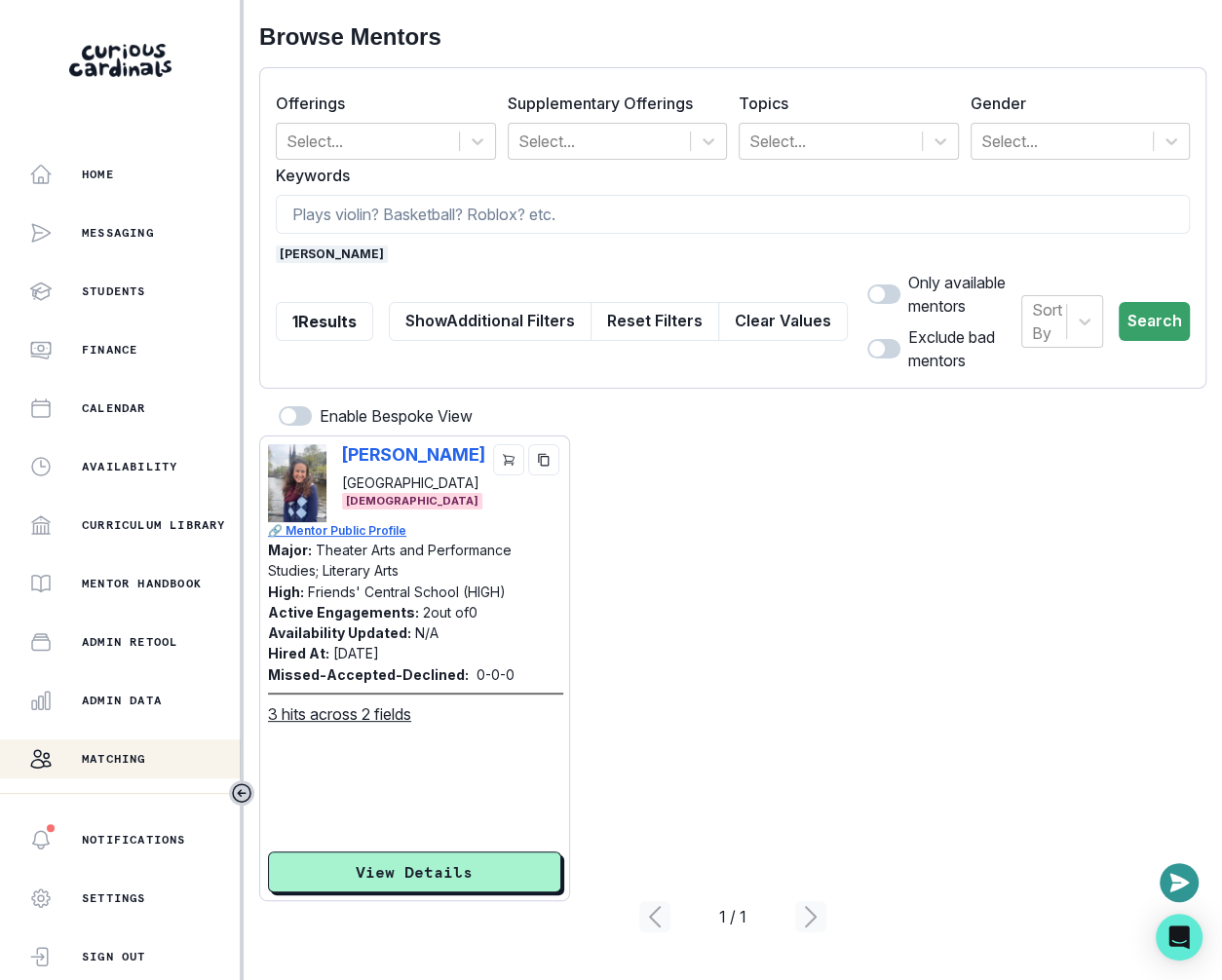
click at [149, 760] on div "Matching" at bounding box center [134, 759] width 211 height 24
click at [380, 241] on form "Offerings Select... Supplementary Offerings Select... Topics Select... Gender S…" at bounding box center [732, 228] width 914 height 288
click at [380, 249] on span "[PERSON_NAME]" at bounding box center [331, 254] width 112 height 18
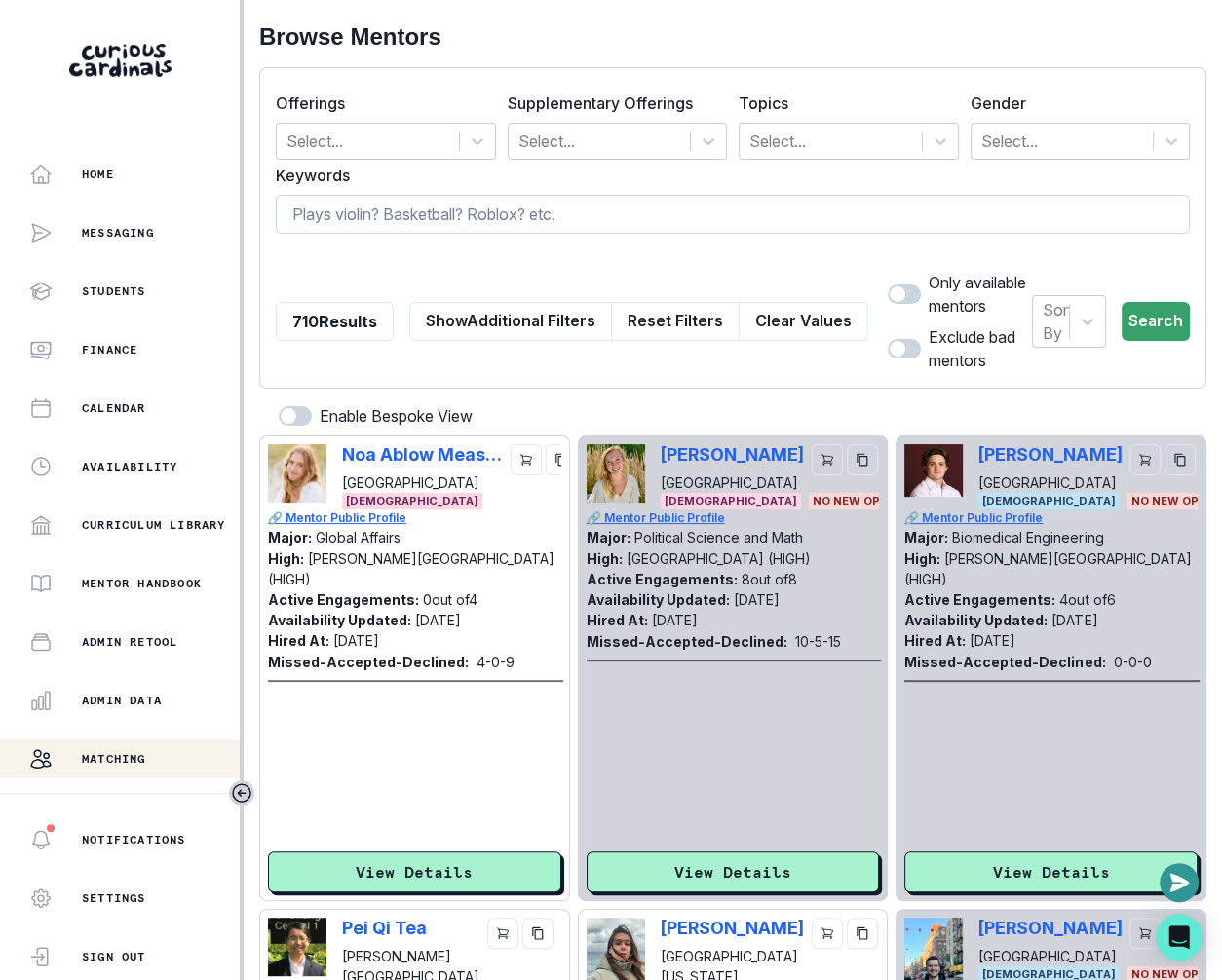
click at [399, 218] on input at bounding box center [732, 214] width 914 height 39
type input "novella"
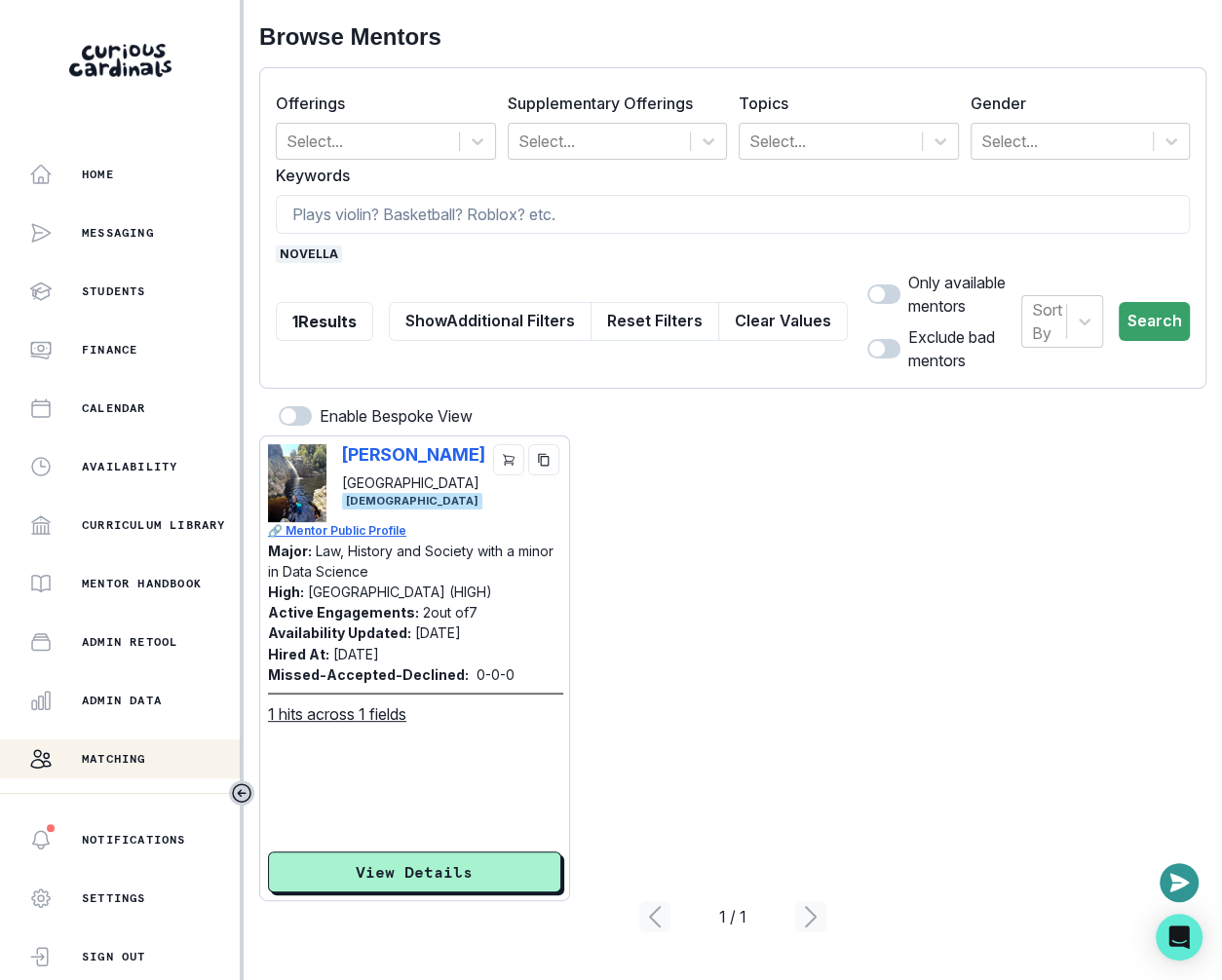
click at [304, 254] on span "novella" at bounding box center [308, 254] width 67 height 18
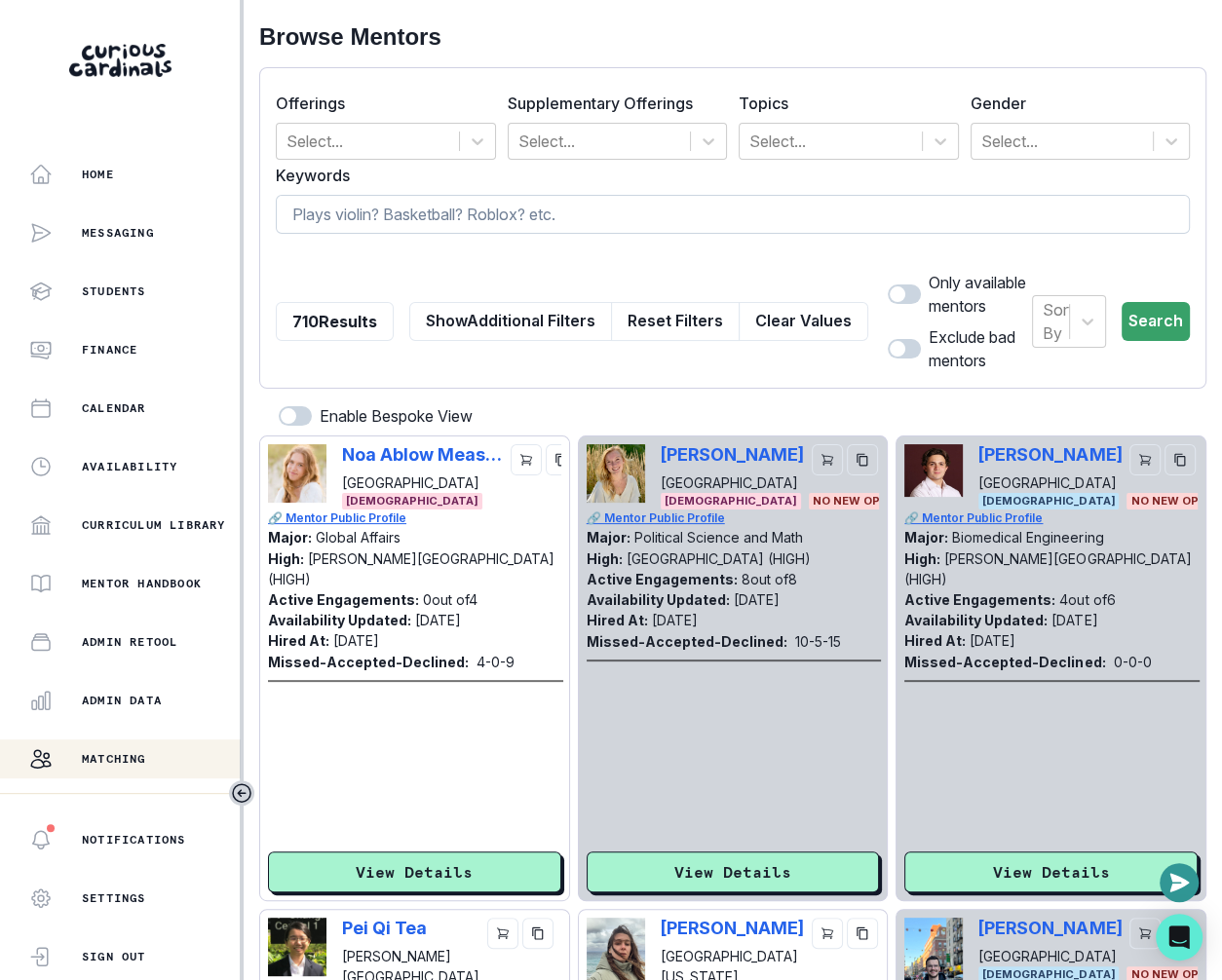
click at [415, 204] on input at bounding box center [732, 214] width 914 height 39
type input "creative writing"
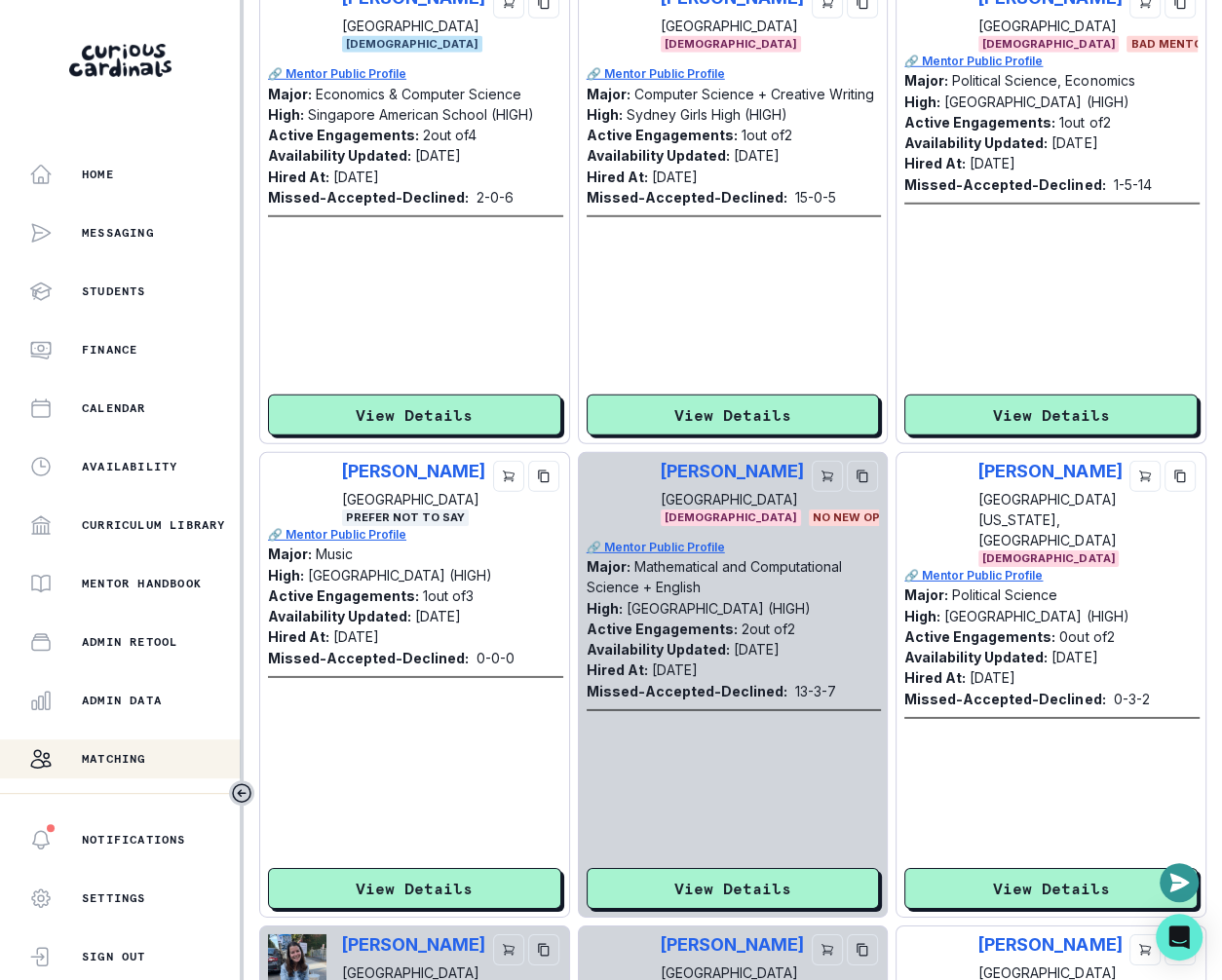
scroll to position [4248, 0]
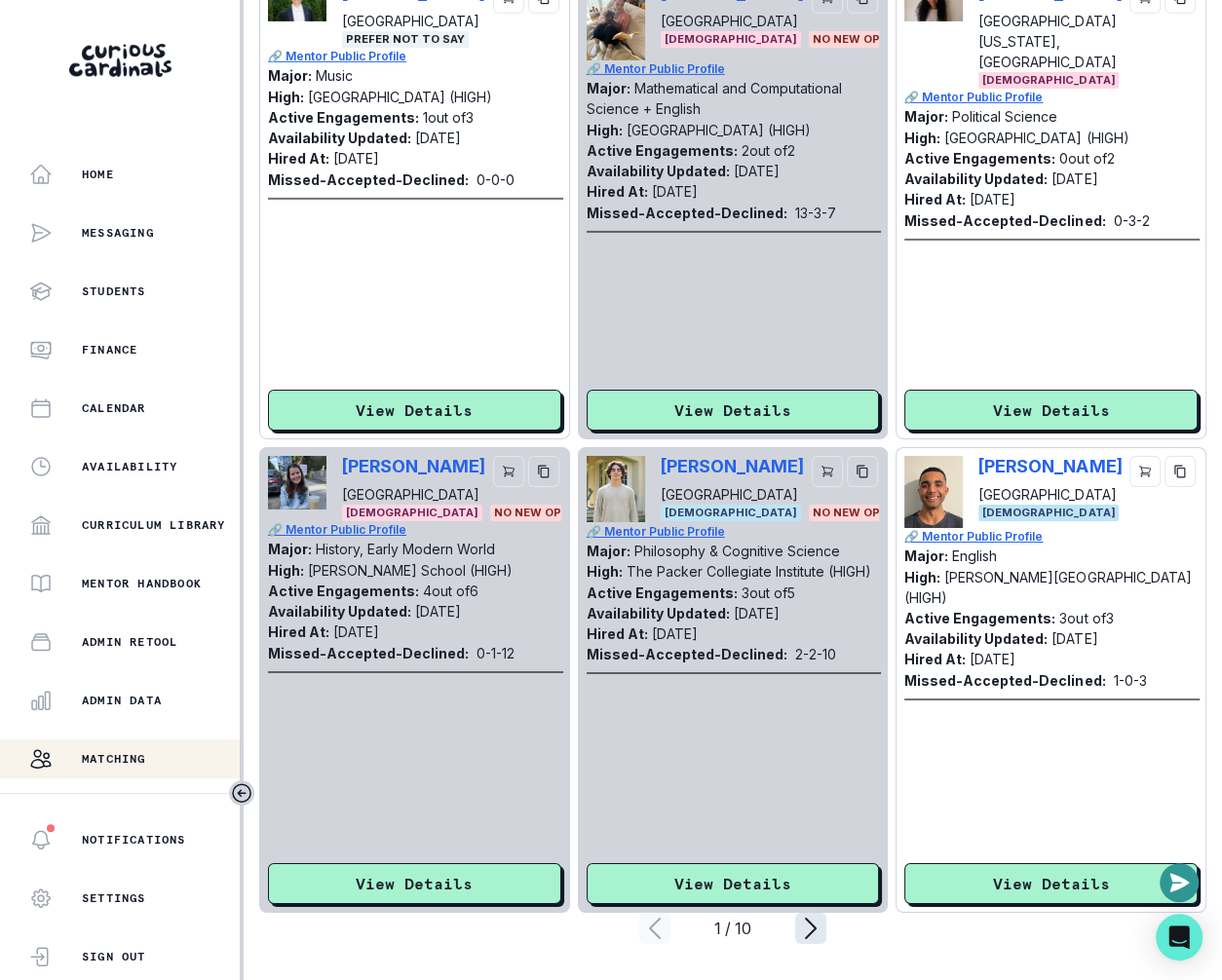
click at [821, 924] on icon "page right" at bounding box center [810, 927] width 31 height 31
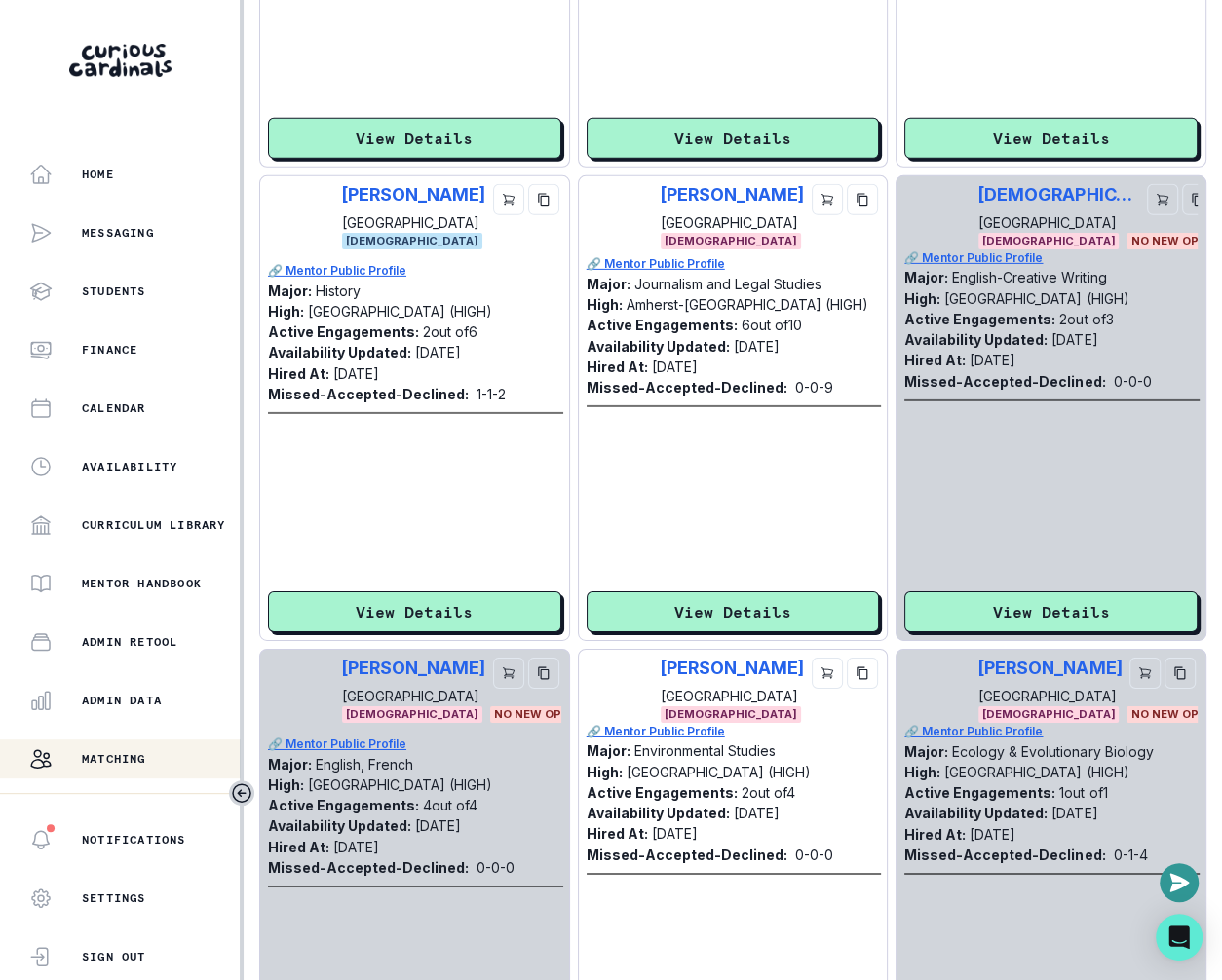
scroll to position [4034, 0]
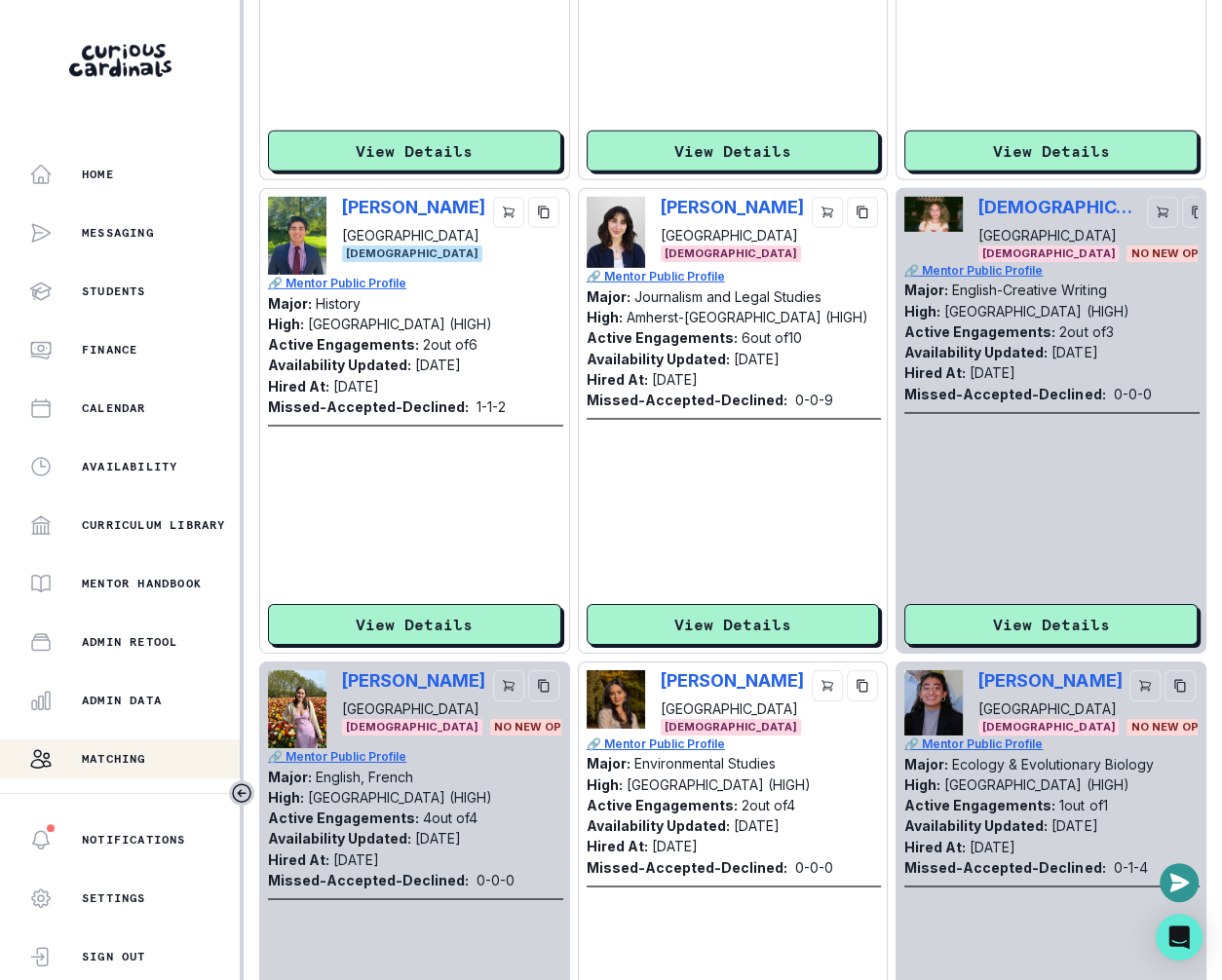
click at [655, 210] on div "[PERSON_NAME] [GEOGRAPHIC_DATA] [DEMOGRAPHIC_DATA]" at bounding box center [733, 233] width 293 height 72
copy p "[PERSON_NAME]"
